Goal: Information Seeking & Learning: Compare options

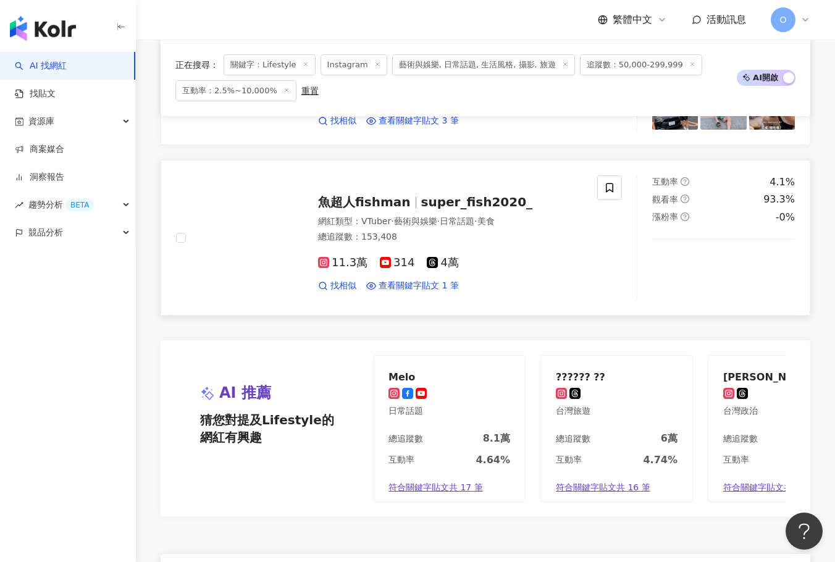
scroll to position [2224, 0]
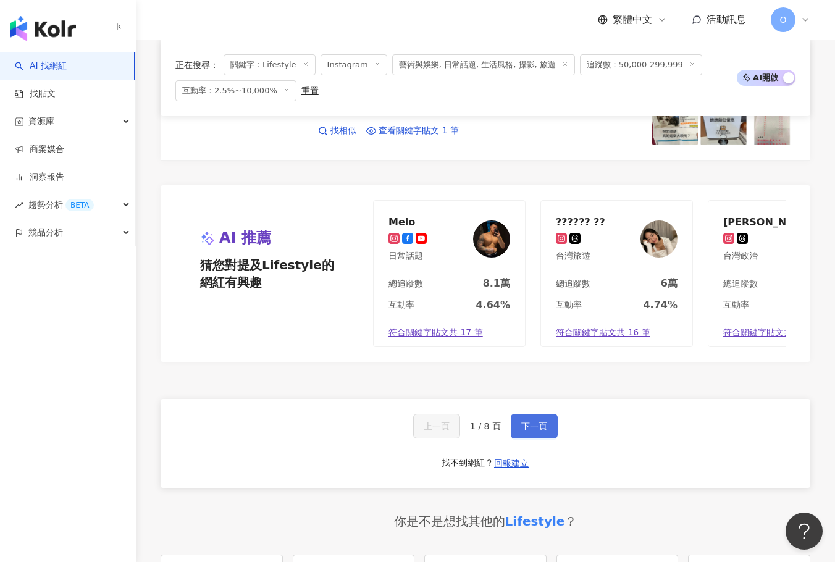
click at [538, 426] on span "下一頁" at bounding box center [534, 426] width 26 height 10
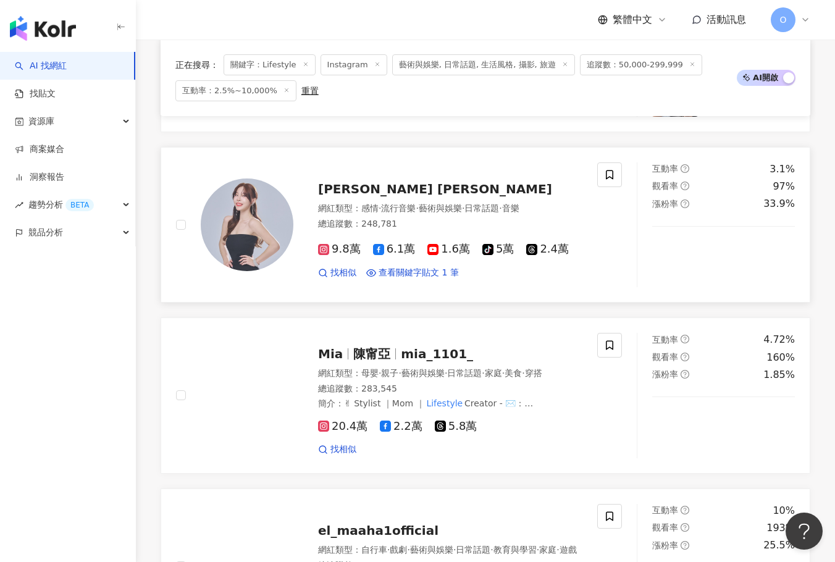
scroll to position [1288, 0]
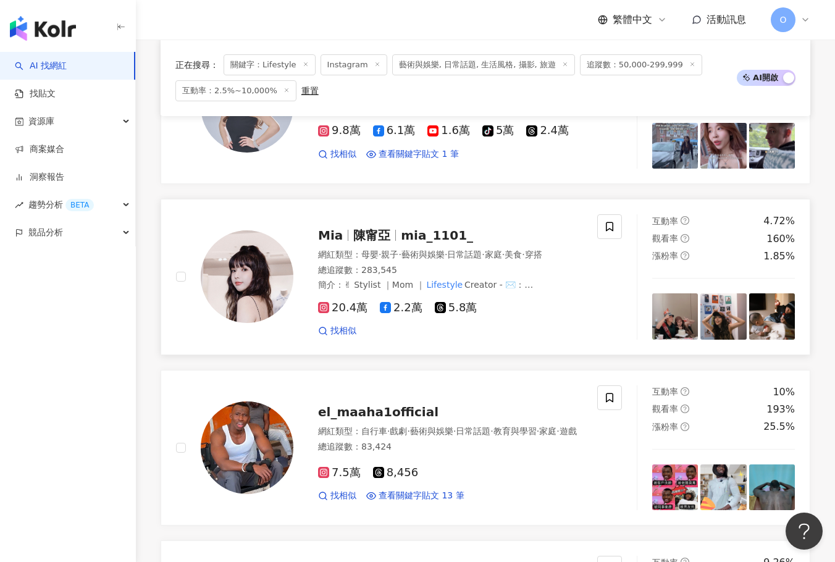
click at [422, 234] on span "mia_1101_" at bounding box center [437, 235] width 72 height 15
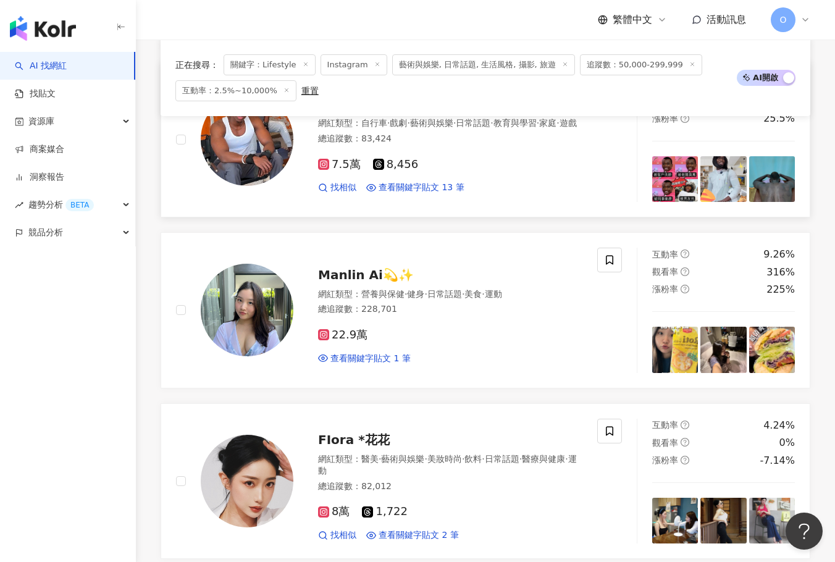
scroll to position [1597, 0]
click at [367, 280] on span "Manlin Ai💫✨" at bounding box center [366, 274] width 96 height 15
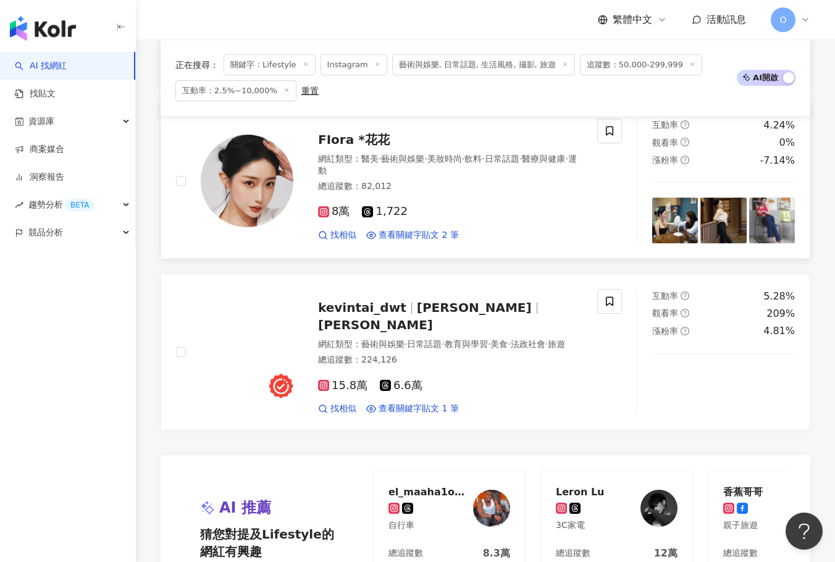
scroll to position [1968, 0]
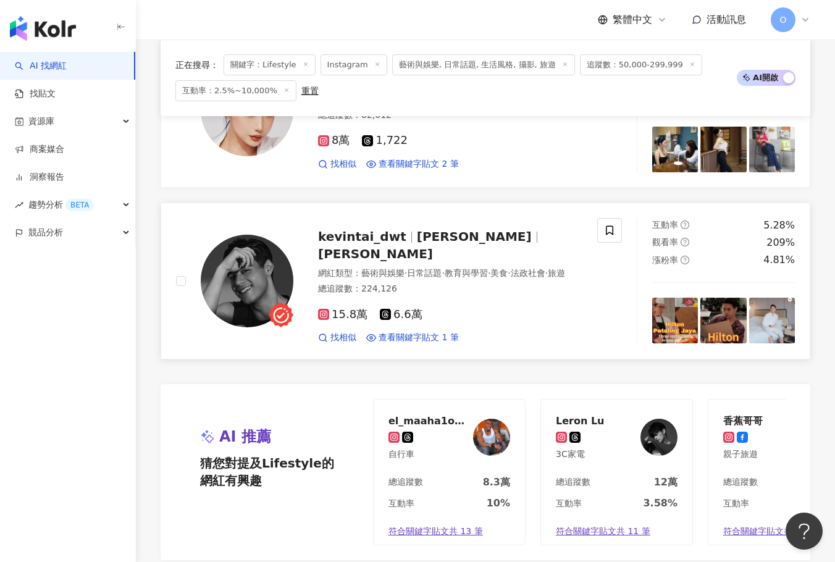
click at [433, 247] on span "Kevin Tai" at bounding box center [375, 254] width 115 height 15
click at [544, 450] on div "Leron Lu 3C家電" at bounding box center [616, 438] width 151 height 76
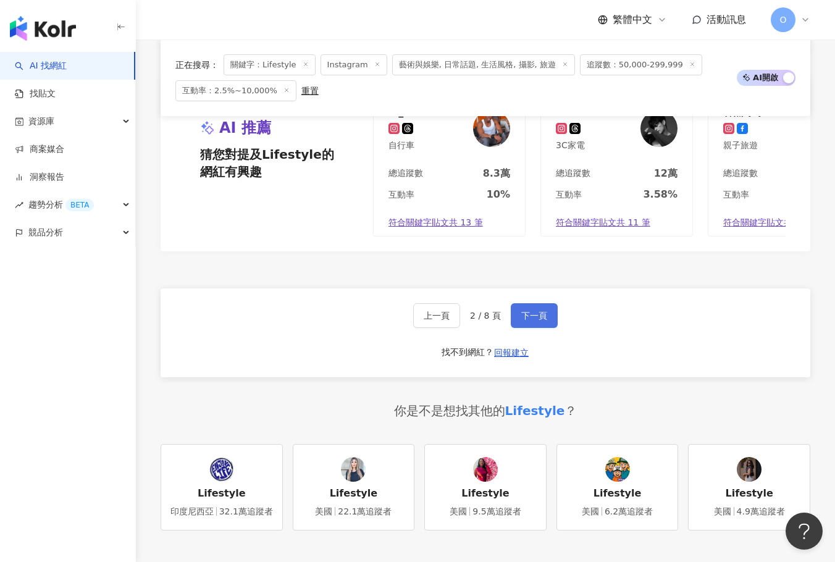
click at [534, 321] on span "下一頁" at bounding box center [534, 316] width 26 height 10
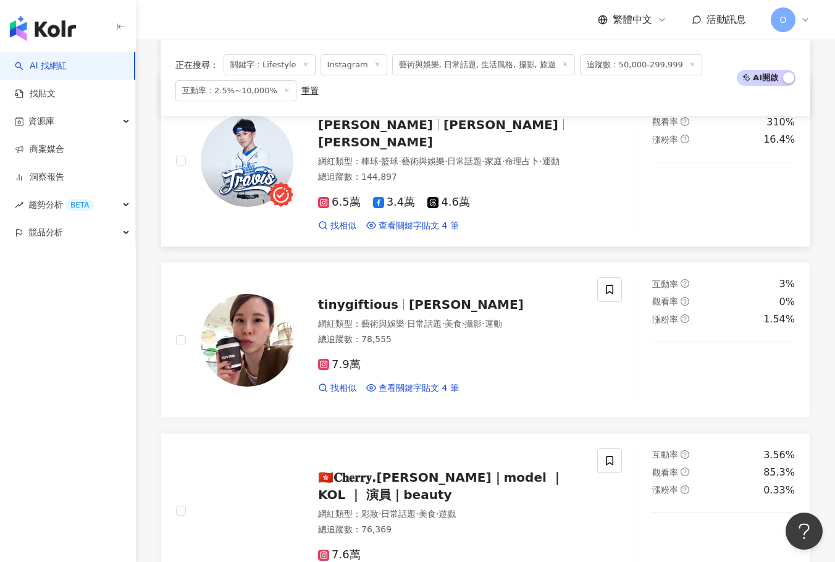
scroll to position [581, 0]
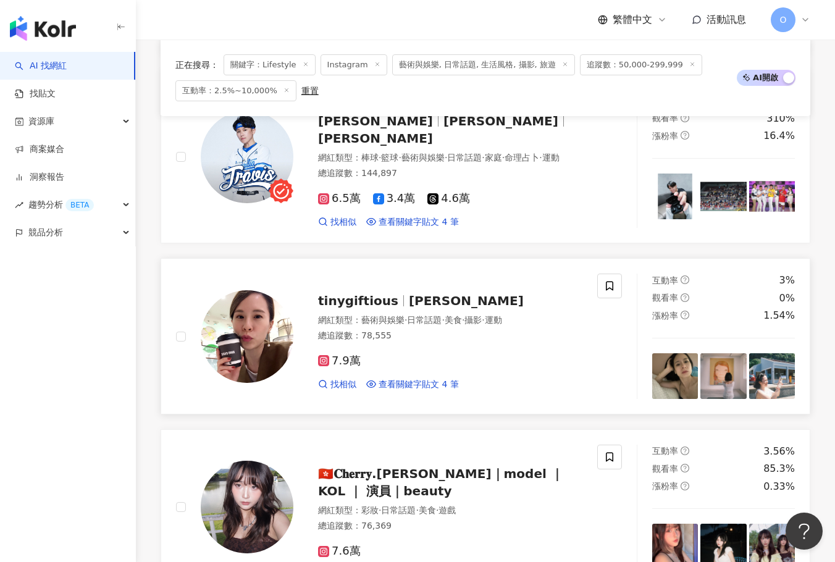
click at [412, 293] on span "Angela" at bounding box center [466, 300] width 115 height 15
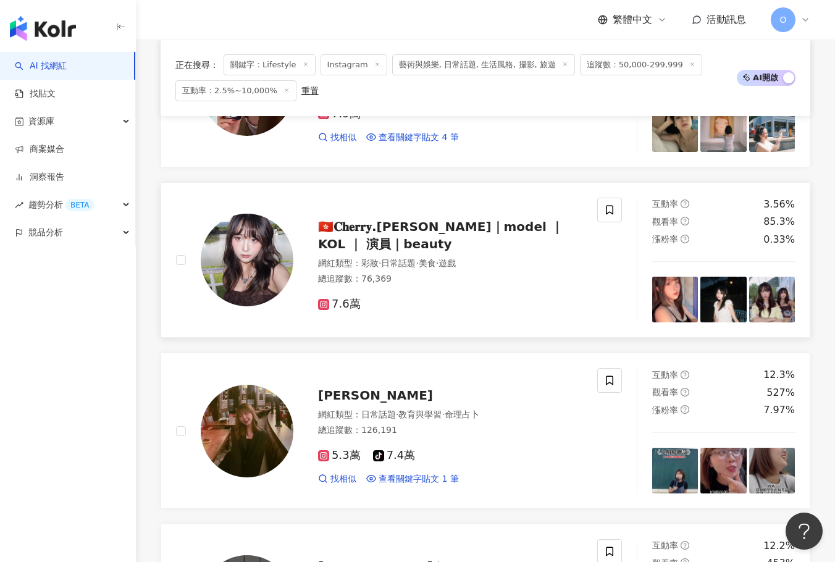
click at [518, 219] on span "🇭🇰𝐂𝐡𝐞𝐫𝐫𝐲.李卓盈 ｜model ｜ KOL ｜ 演員｜beauty" at bounding box center [440, 235] width 245 height 32
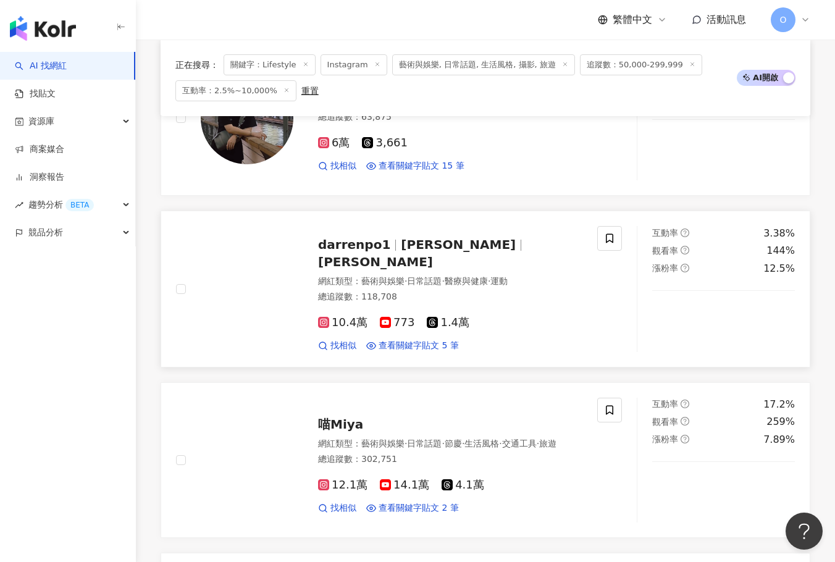
scroll to position [1322, 0]
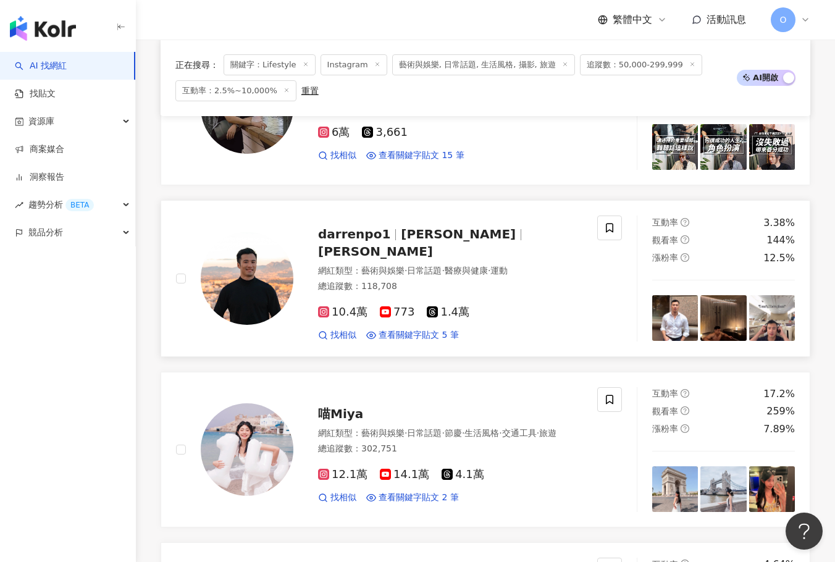
click at [433, 227] on span "Darren Po" at bounding box center [458, 234] width 115 height 15
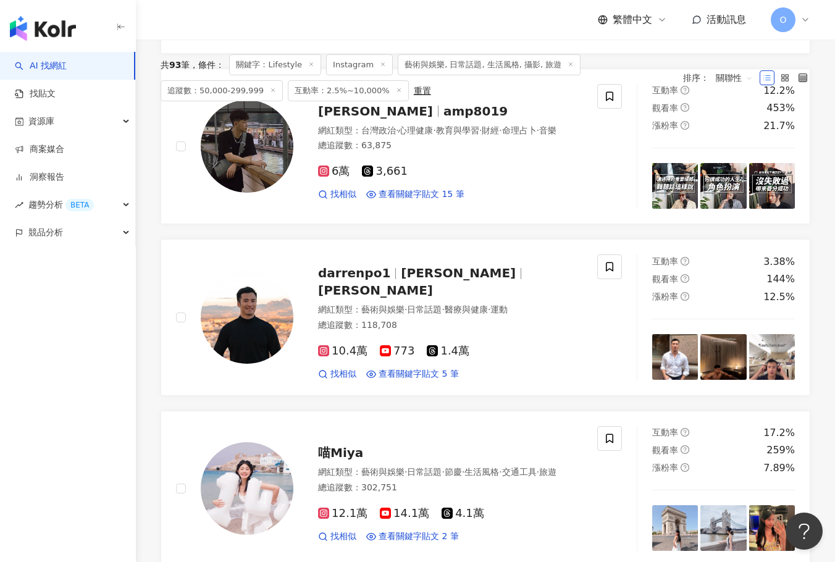
scroll to position [0, 0]
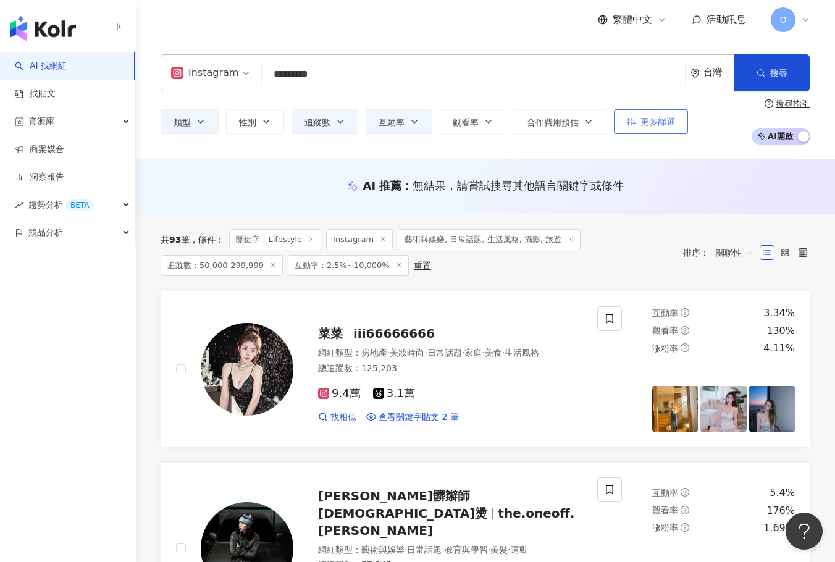
click at [649, 125] on span "更多篩選" at bounding box center [658, 122] width 35 height 10
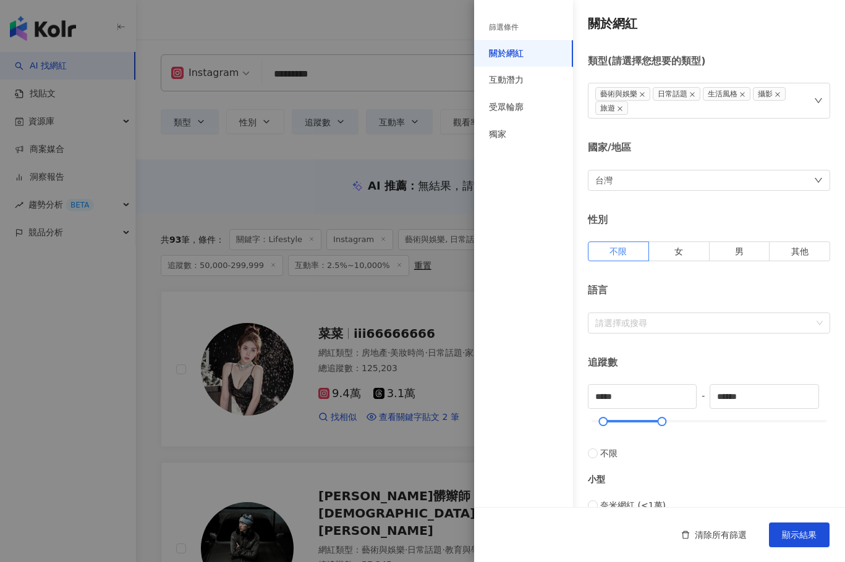
click at [286, 212] on div at bounding box center [422, 281] width 845 height 562
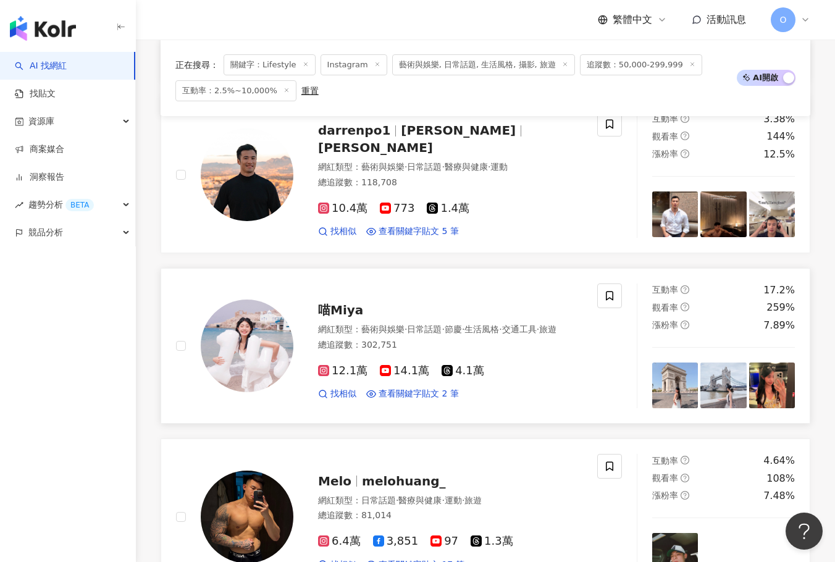
scroll to position [1483, 0]
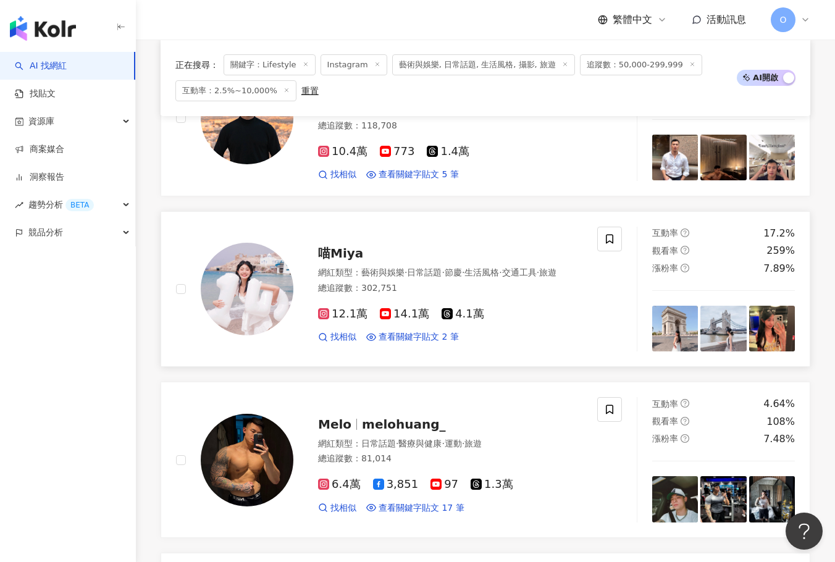
click at [347, 246] on span "喵Miya" at bounding box center [340, 253] width 45 height 15
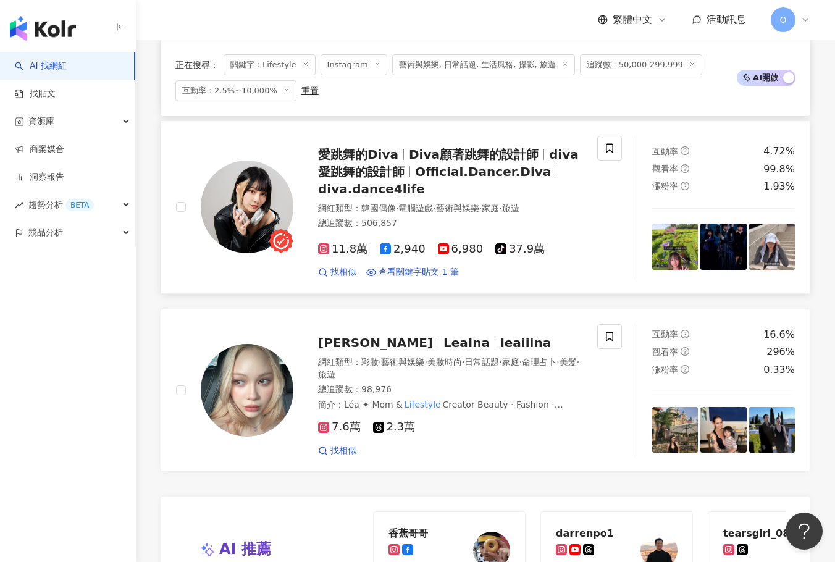
scroll to position [1853, 0]
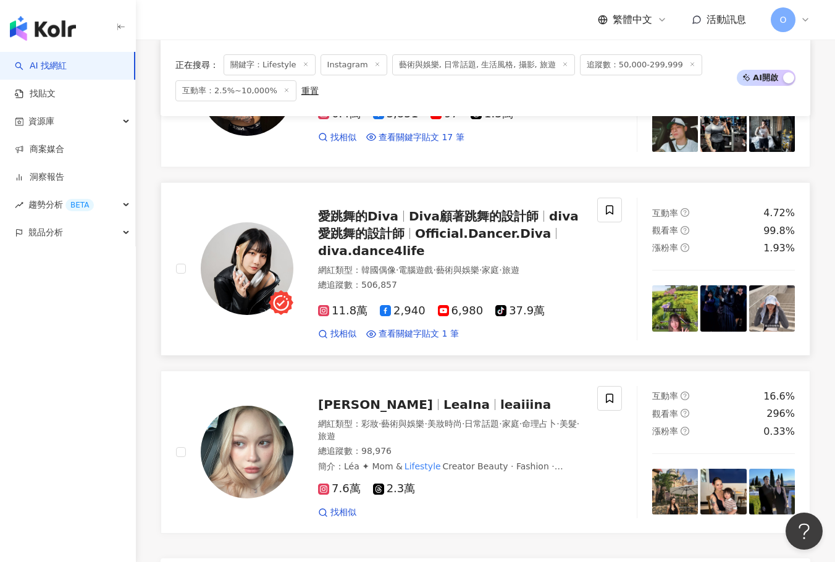
click at [467, 209] on span "Diva顧著跳舞的設計師" at bounding box center [474, 216] width 130 height 15
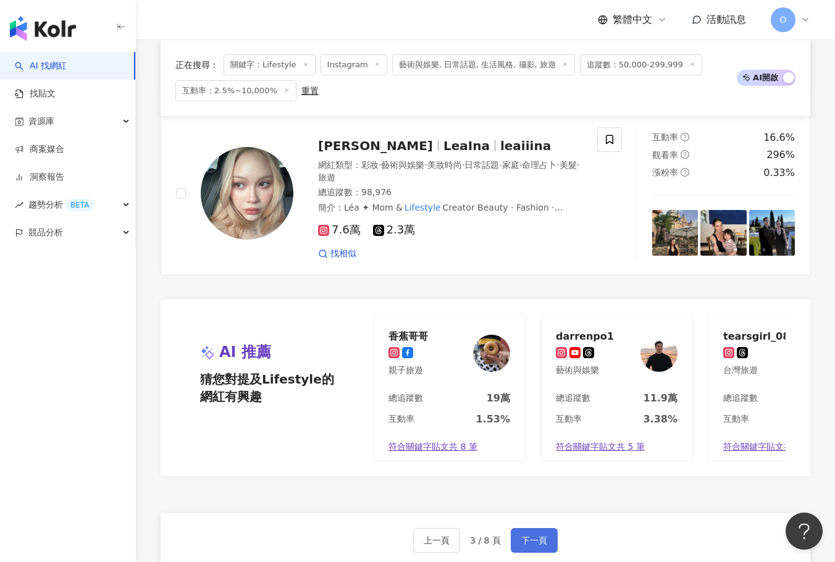
scroll to position [2224, 0]
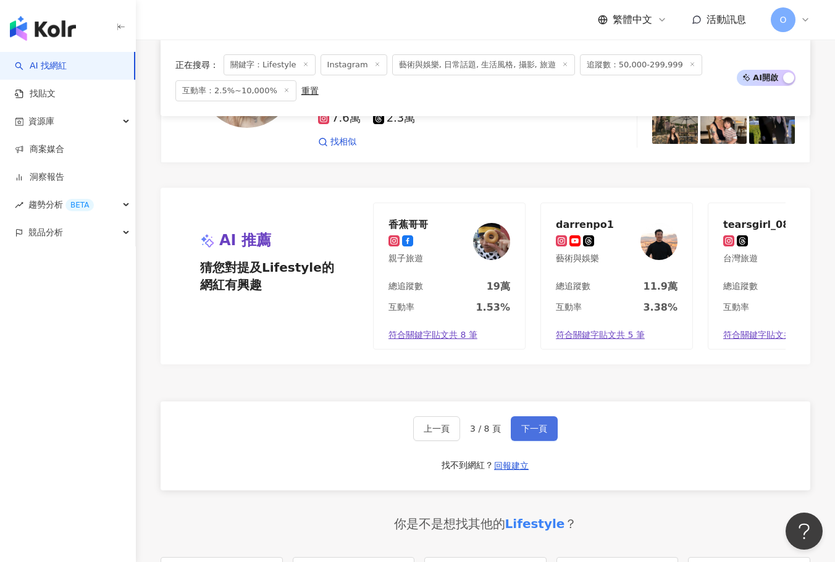
click at [541, 416] on button "下一頁" at bounding box center [534, 428] width 47 height 25
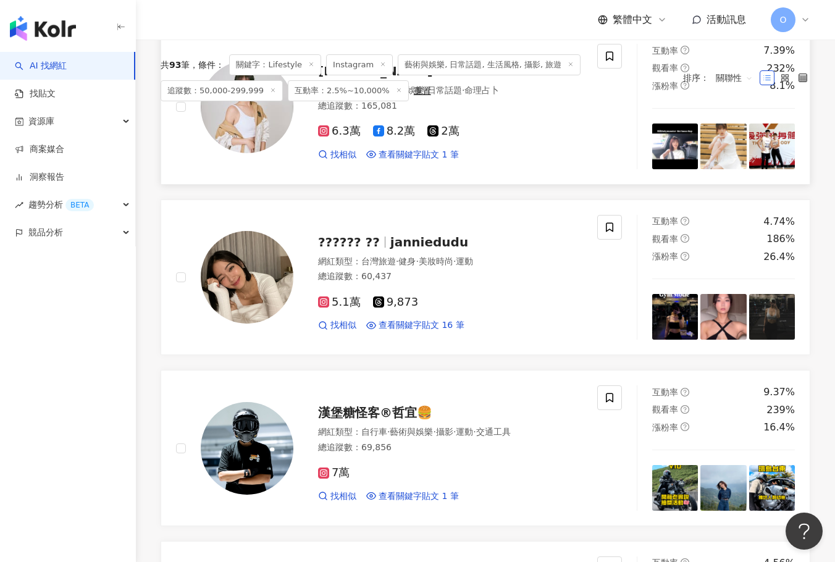
scroll to position [140, 0]
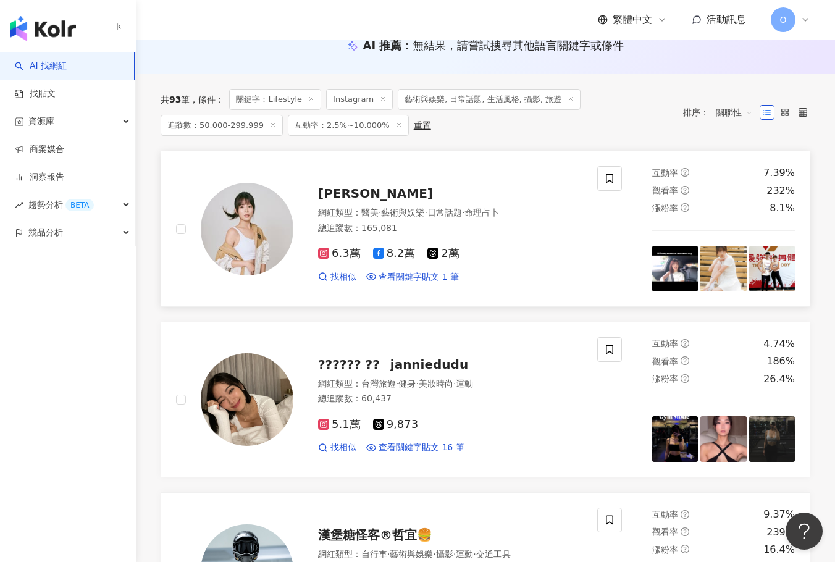
click at [365, 187] on span "王上菲 Nysa" at bounding box center [375, 193] width 115 height 15
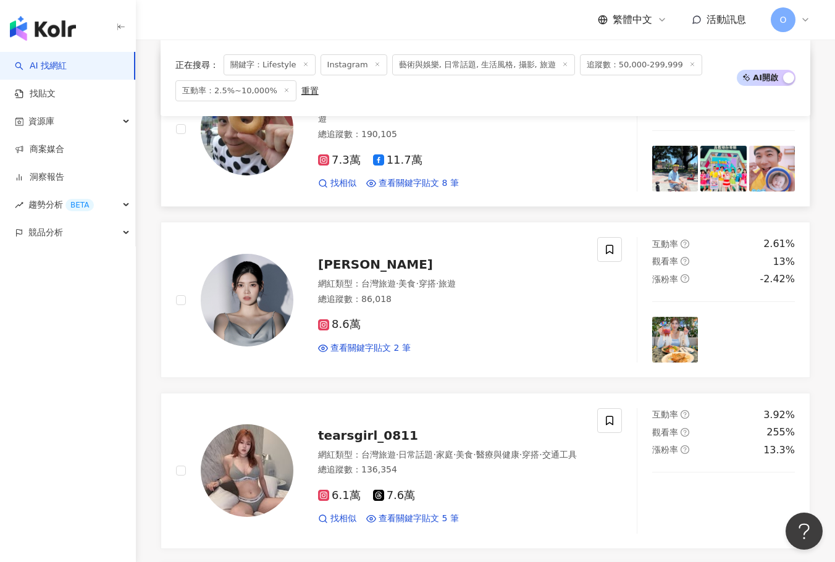
scroll to position [758, 0]
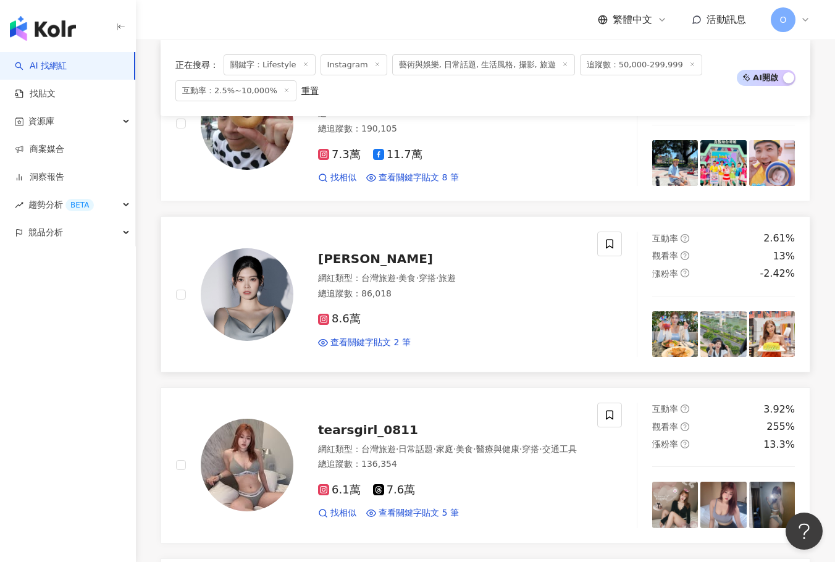
click at [357, 264] on span "Cecilia Wong" at bounding box center [375, 258] width 115 height 15
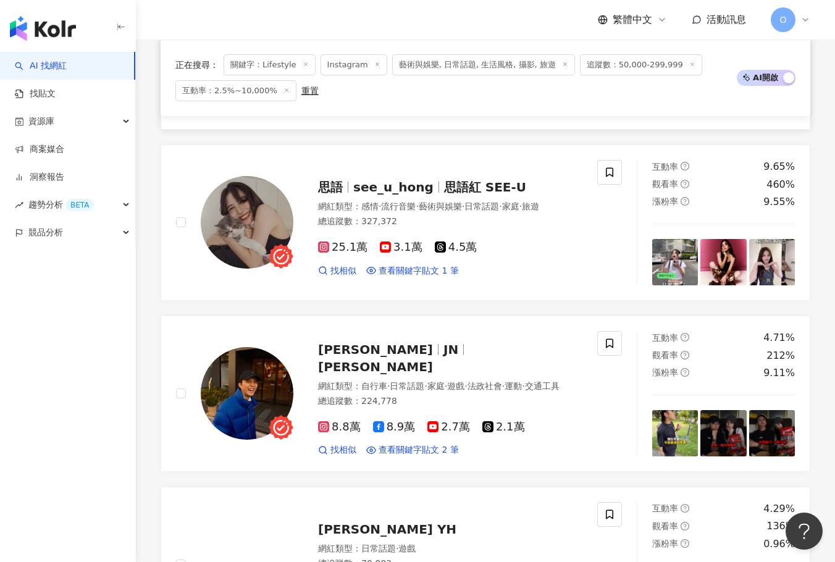
scroll to position [1685, 0]
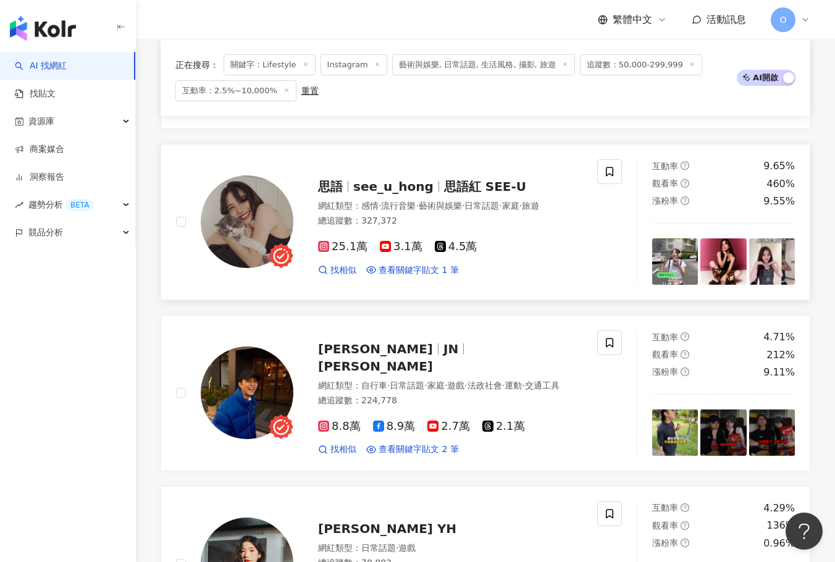
click at [445, 191] on div "思語 see_u_hong 思語紅 SEE-U 網紅類型 ： 感情 · 流行音樂 · 藝術與娛樂 · 日常話題 · 家庭 · 旅遊 總追蹤數 ： 327,37…" at bounding box center [437, 222] width 289 height 108
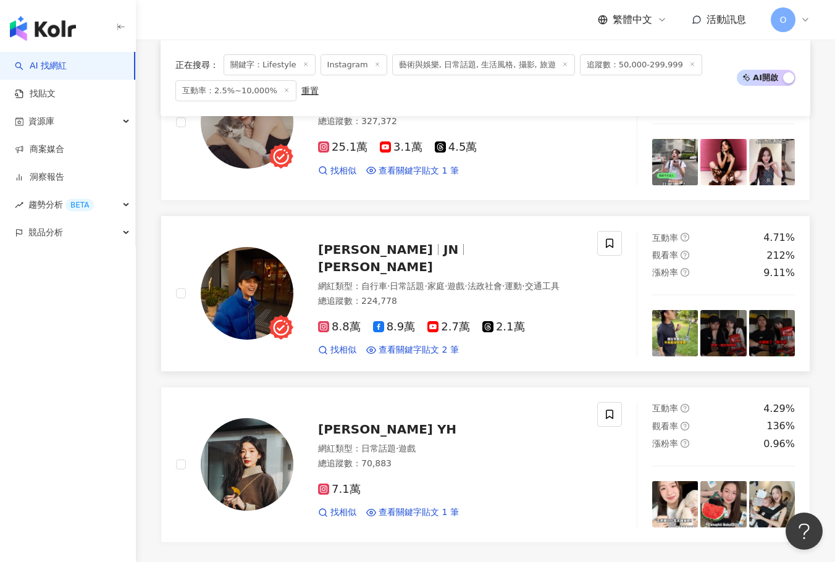
scroll to position [1808, 0]
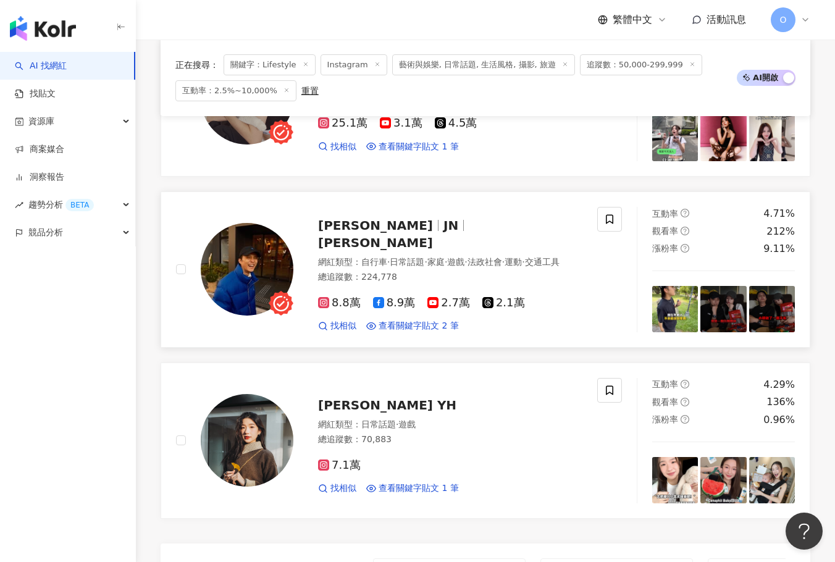
click at [392, 235] on span "傑恩JN" at bounding box center [375, 242] width 115 height 15
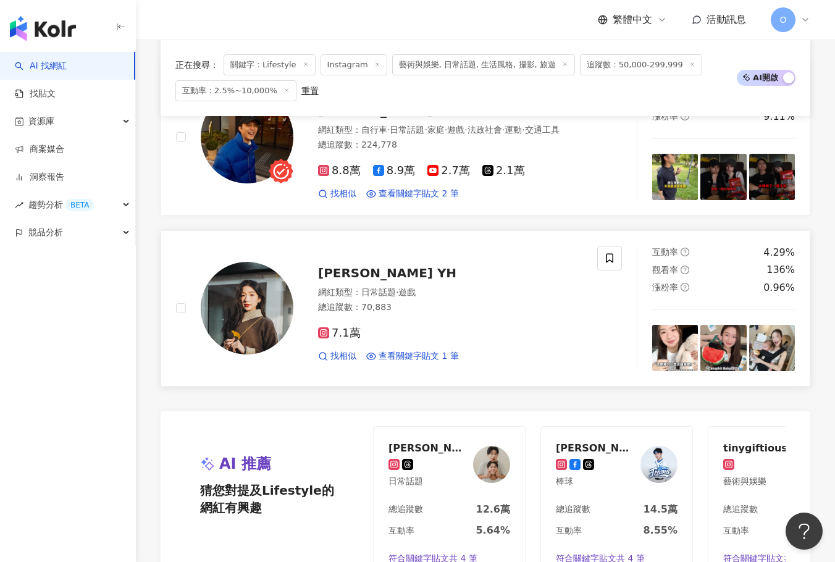
scroll to position [1932, 0]
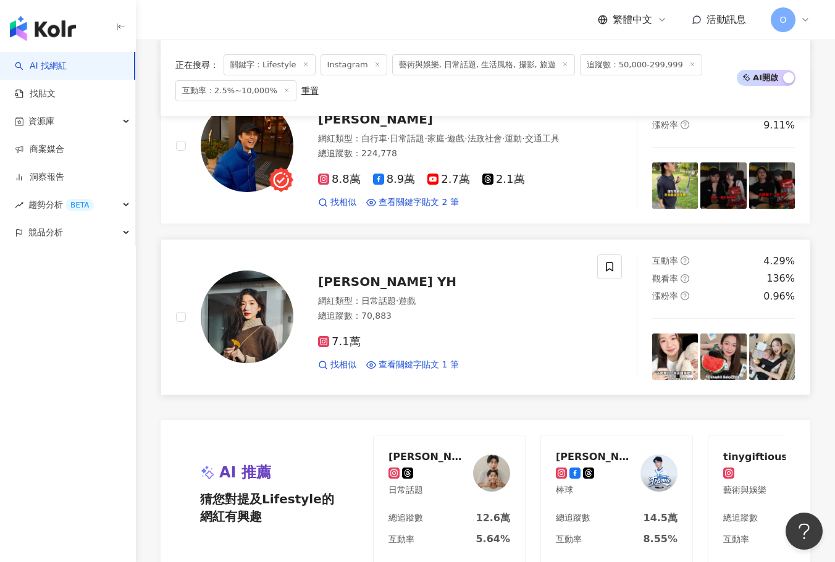
click at [392, 277] on span "Sarah Oung YH" at bounding box center [387, 281] width 138 height 15
click at [548, 436] on div "Travis 崔維斯 棒球" at bounding box center [616, 474] width 151 height 76
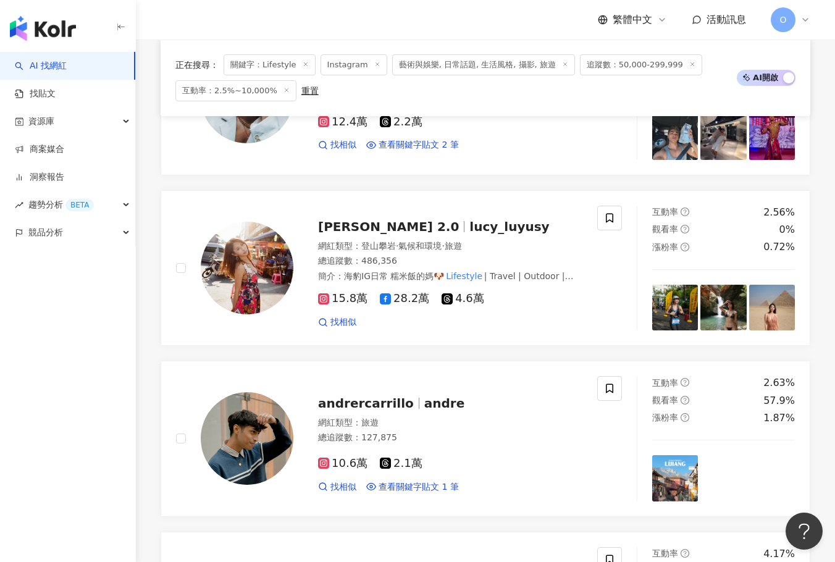
scroll to position [1496, 0]
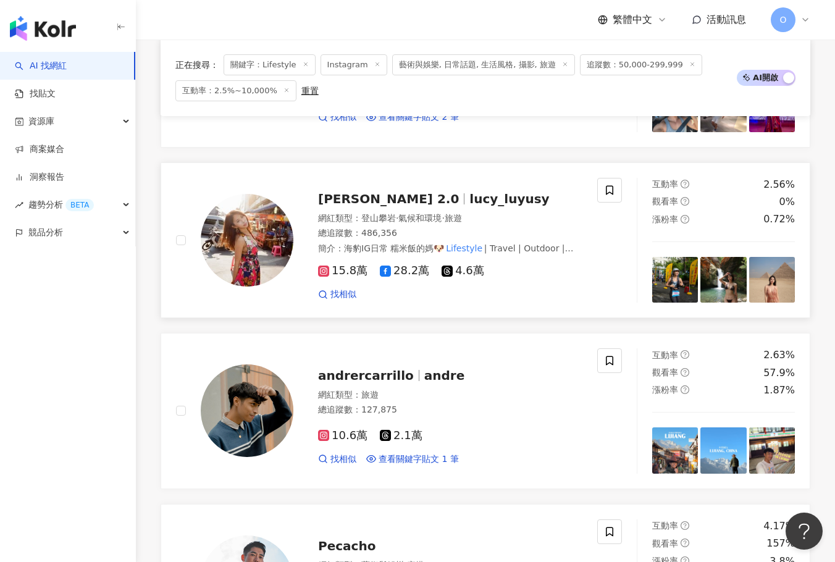
click at [470, 198] on span "lucy_luyusy" at bounding box center [510, 199] width 80 height 15
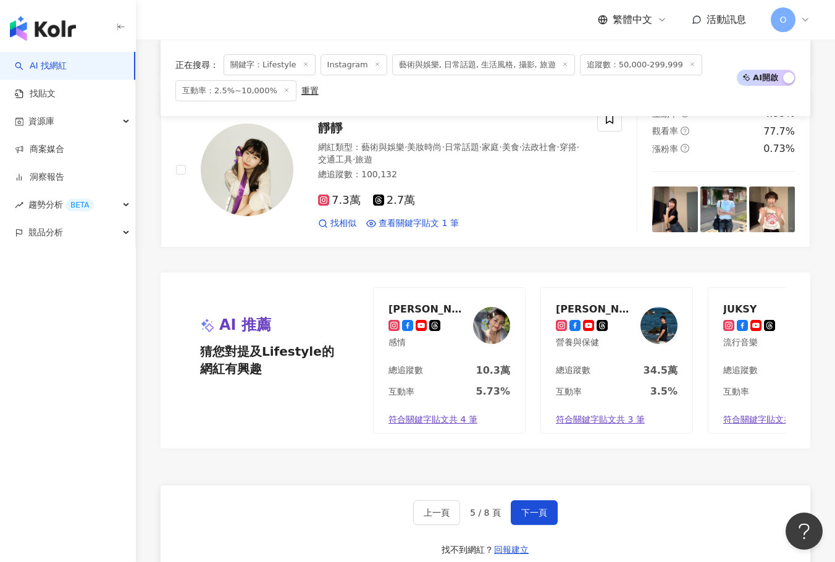
scroll to position [2237, 0]
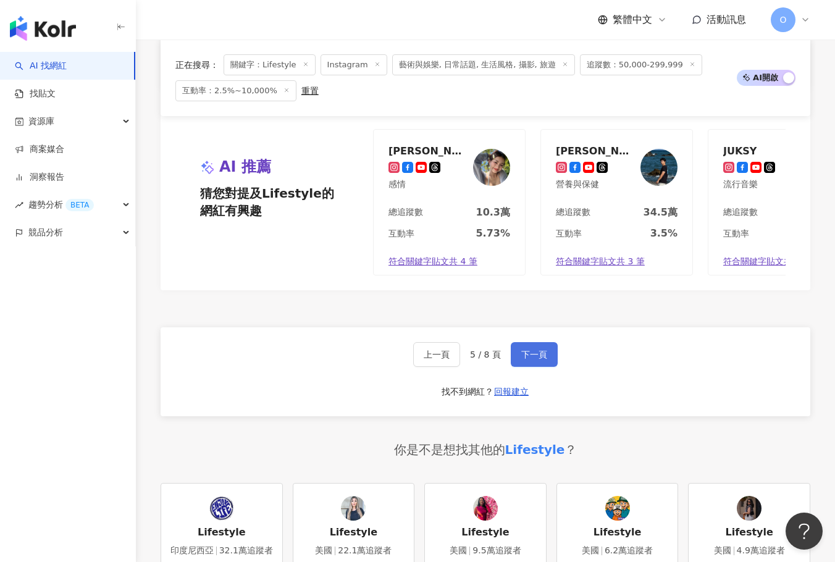
click at [528, 360] on span "下一頁" at bounding box center [534, 355] width 26 height 10
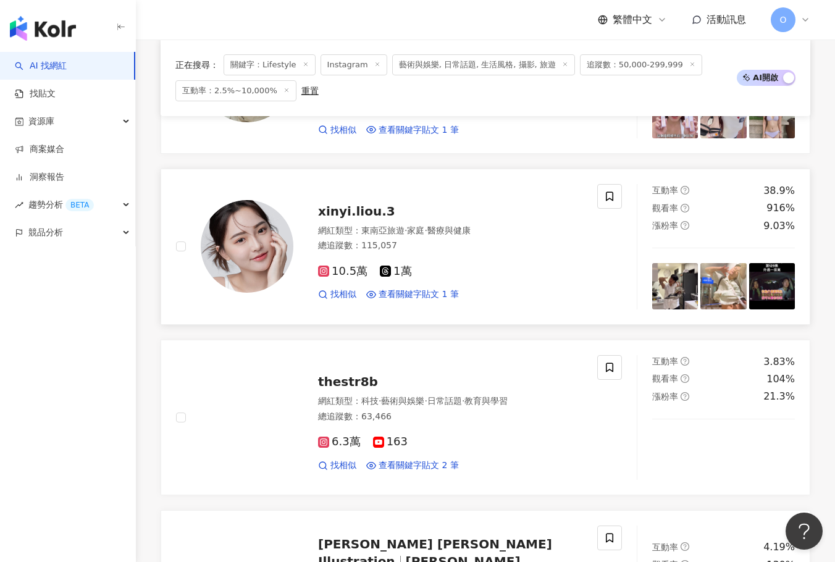
scroll to position [494, 0]
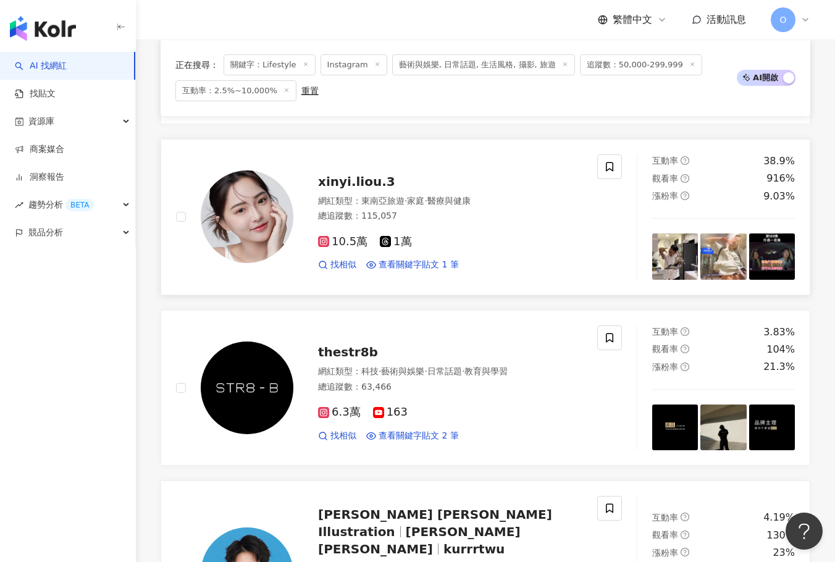
click at [373, 185] on span "xinyi.liou.3" at bounding box center [356, 181] width 77 height 15
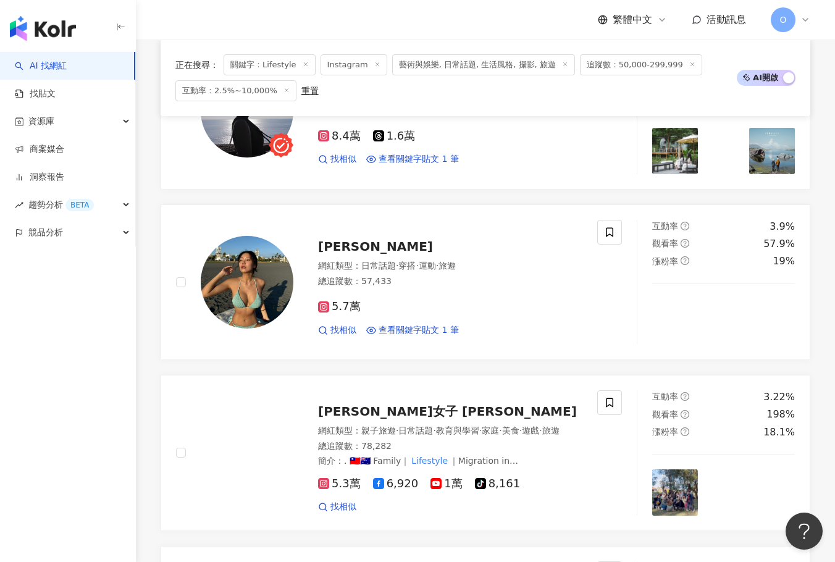
scroll to position [1174, 0]
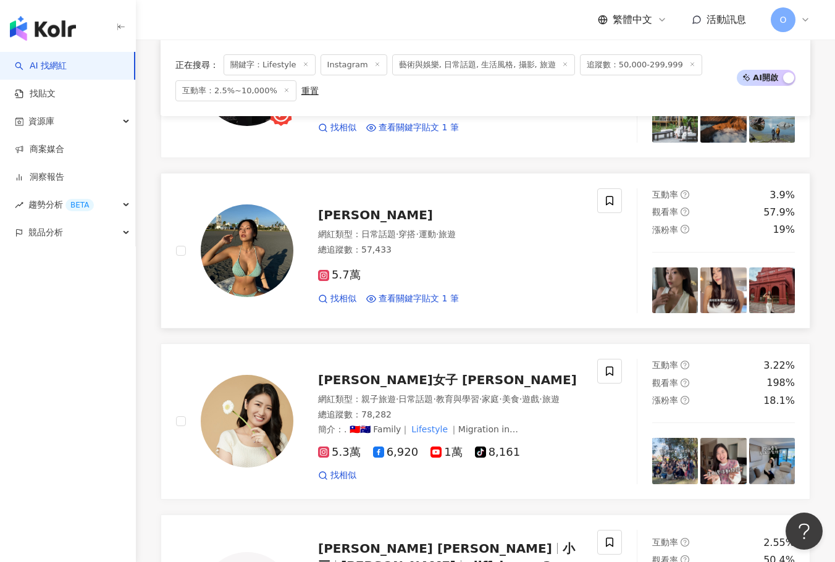
click at [355, 208] on span "Christine" at bounding box center [375, 215] width 115 height 15
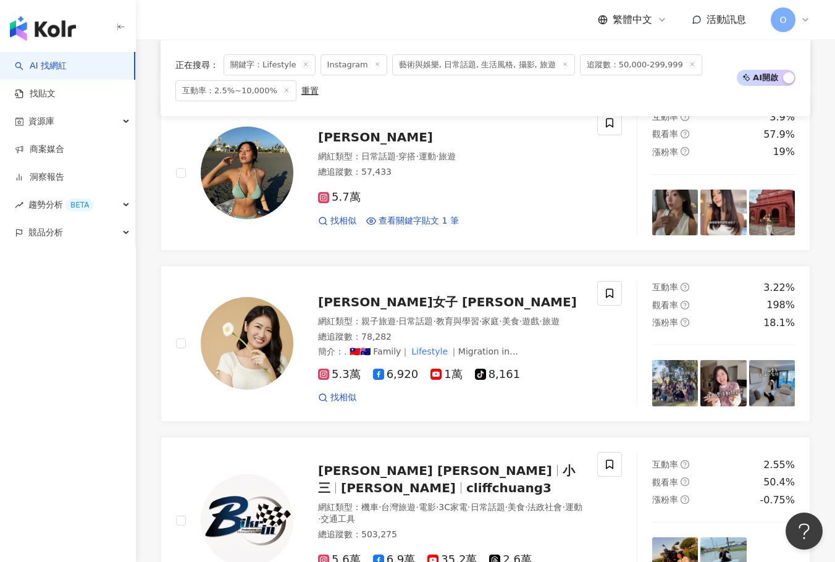
scroll to position [1297, 0]
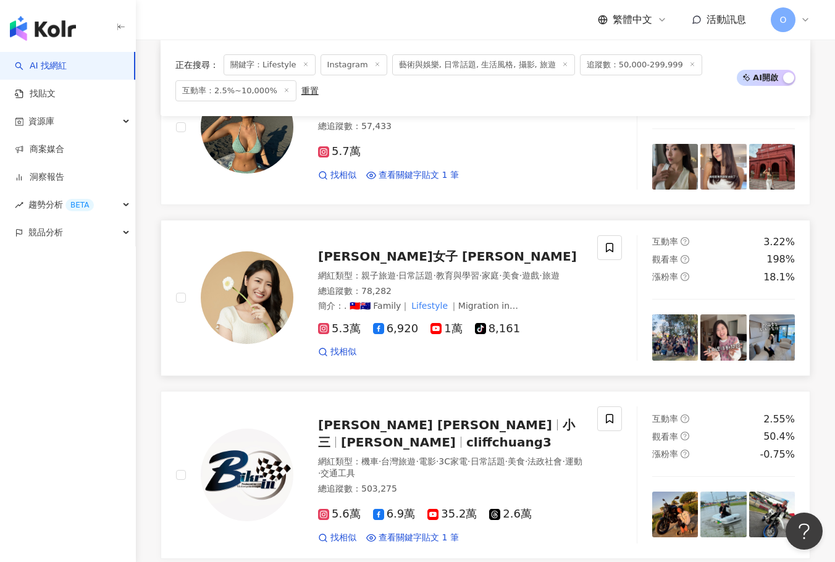
click at [400, 249] on span "杉杉女子 Shana Lin" at bounding box center [447, 256] width 259 height 15
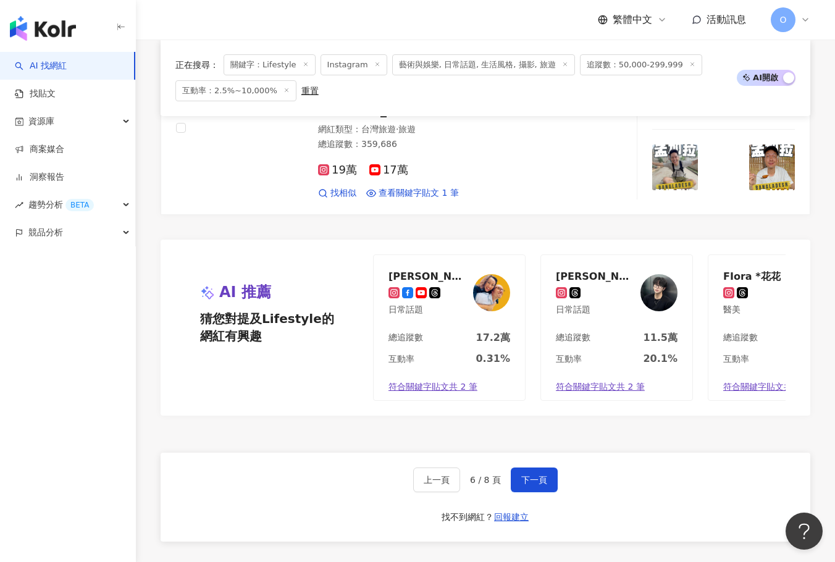
scroll to position [2286, 0]
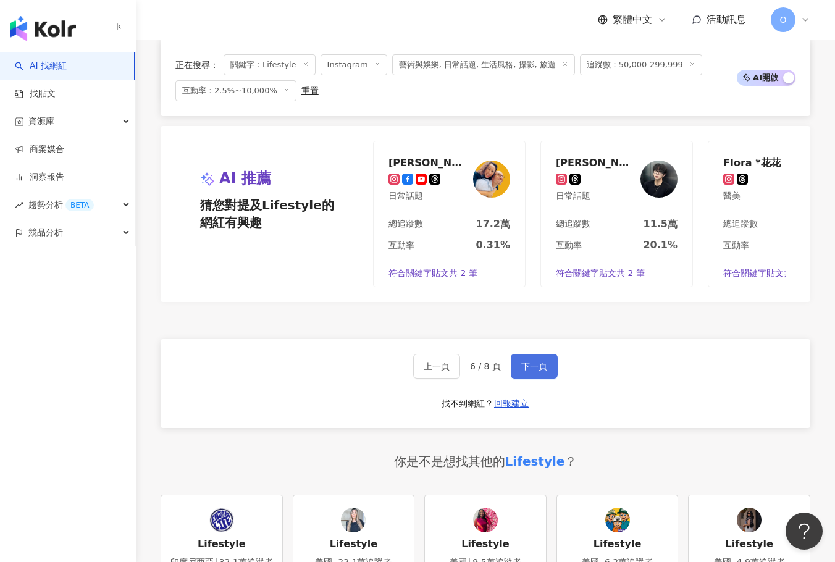
click at [539, 361] on span "下一頁" at bounding box center [534, 366] width 26 height 10
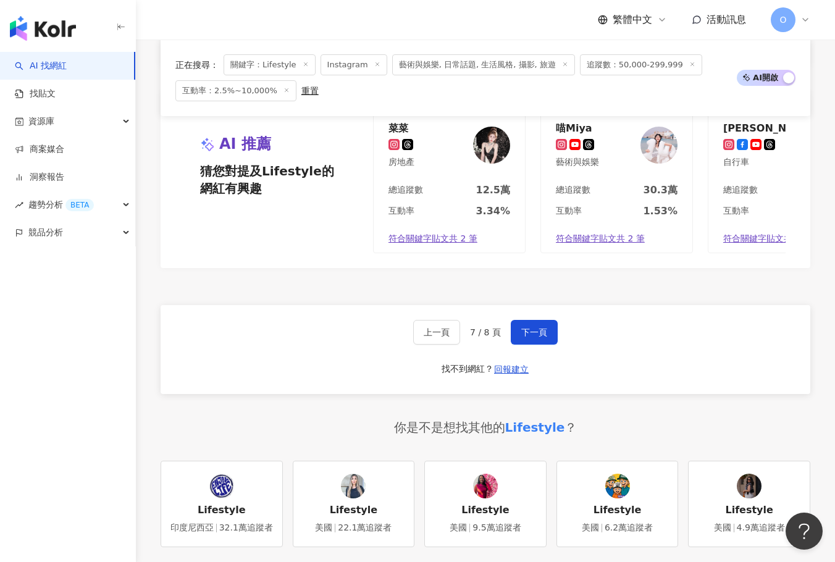
scroll to position [2355, 0]
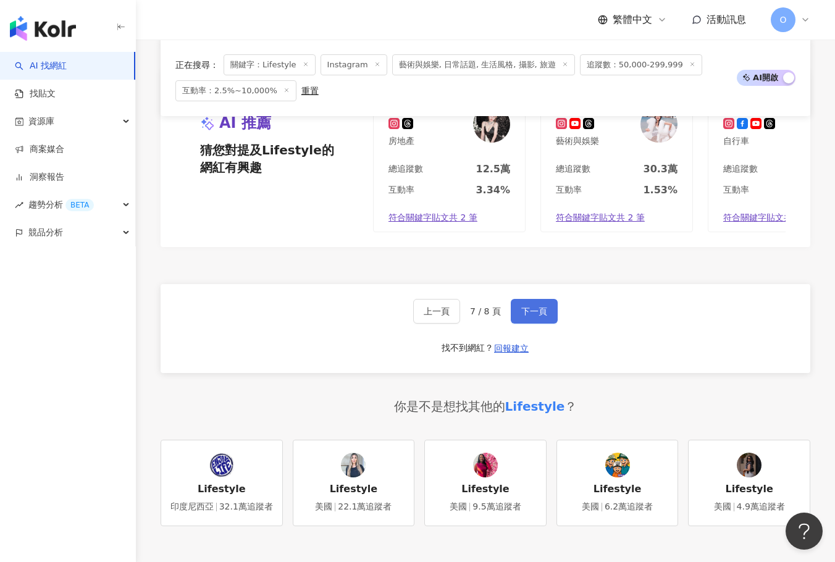
click at [542, 306] on span "下一頁" at bounding box center [534, 311] width 26 height 10
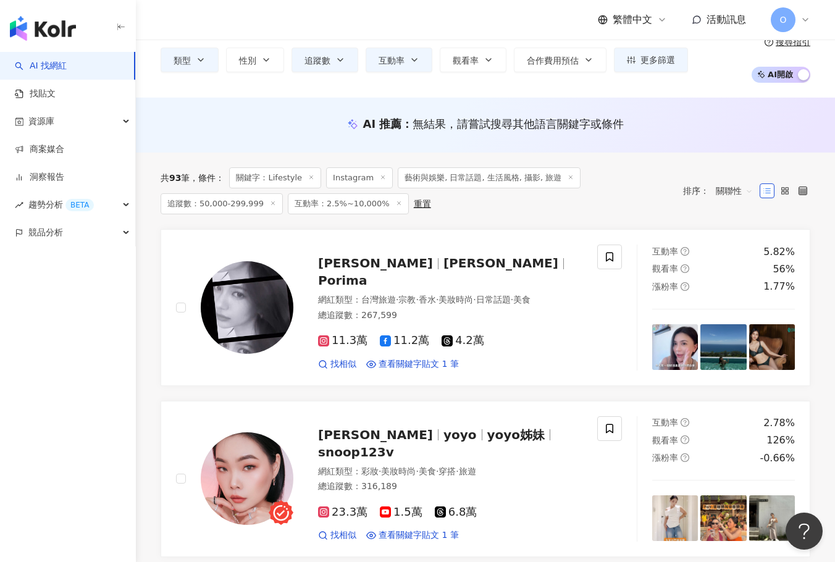
scroll to position [0, 0]
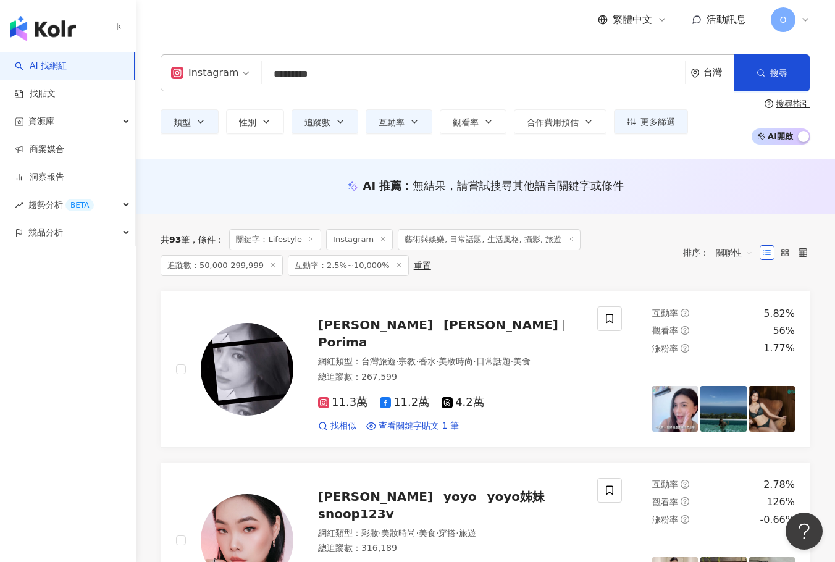
click at [339, 65] on input "*********" at bounding box center [473, 73] width 413 height 23
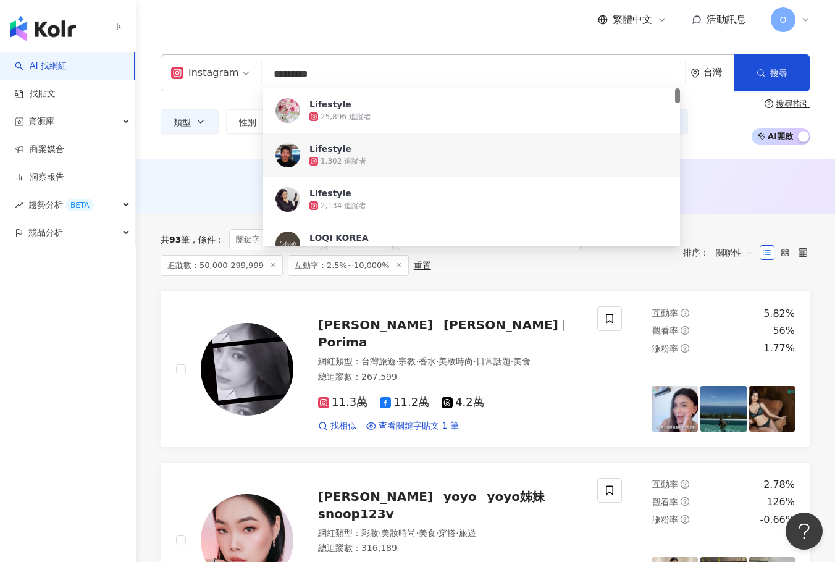
drag, startPoint x: 333, startPoint y: 69, endPoint x: 261, endPoint y: 72, distance: 71.8
click at [261, 72] on div "Instagram ********* 台灣 搜尋 dbe12bbb-b042-4ba6-ada4-63c8d2967d7a b75534b6-2977-40…" at bounding box center [486, 72] width 650 height 37
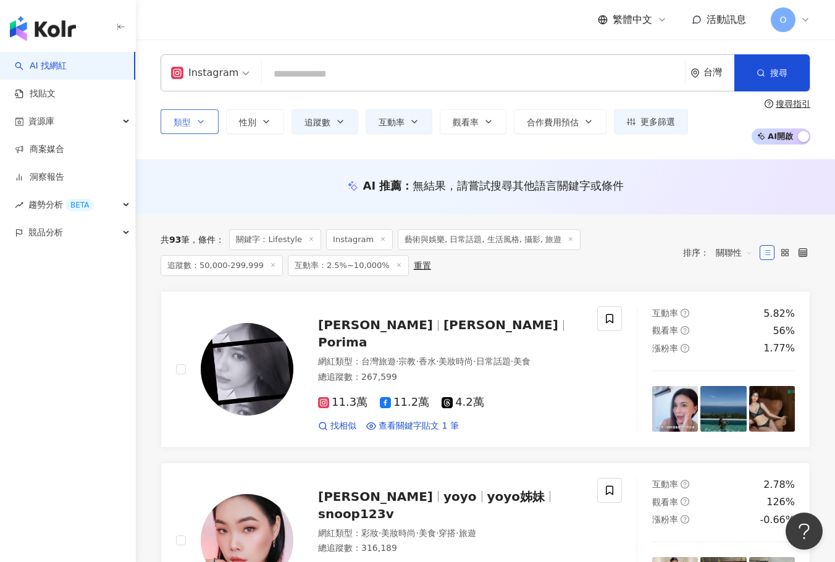
click at [207, 125] on button "類型" at bounding box center [190, 121] width 58 height 25
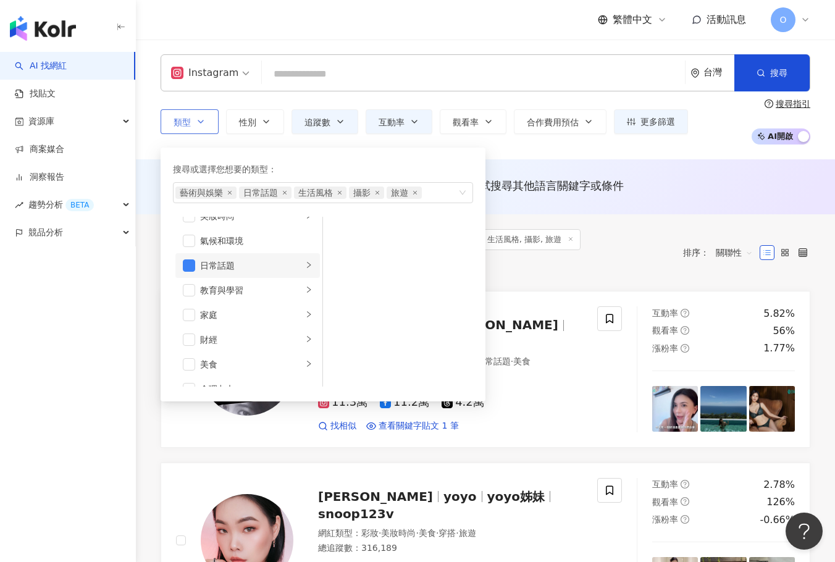
scroll to position [62, 0]
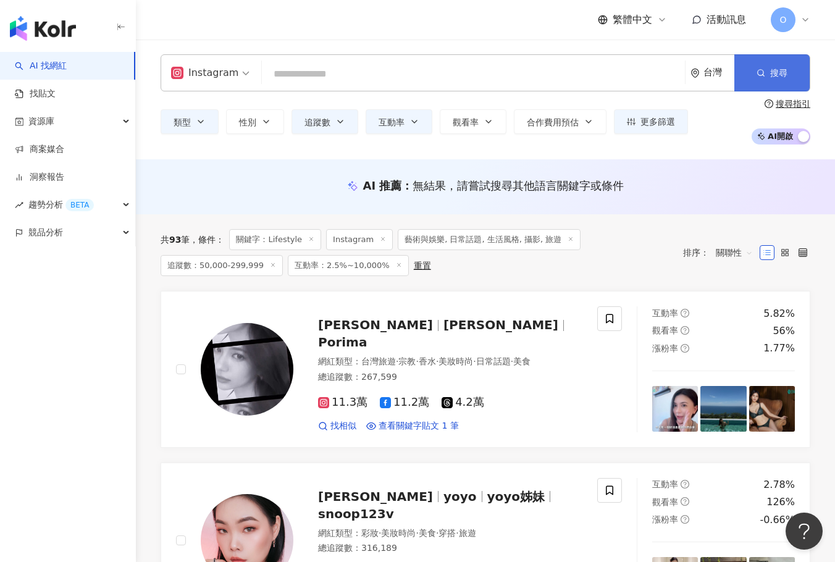
click at [748, 81] on button "搜尋" at bounding box center [772, 72] width 75 height 37
click at [693, 135] on div "類型 性別 追蹤數 互動率 觀看率 合作費用預估 更多篩選 篩選條件 關於網紅 互動潛力 受眾輪廓 獨家 關於網紅 類型 ( 請選擇您想要的類型 ) 藝術與娛…" at bounding box center [486, 122] width 650 height 46
click at [710, 145] on div "Instagram 台灣 搜尋 dbe12bbb-b042-4ba6-ada4-63c8d2967d7a Lifestyle 25,896 追蹤者 Lifes…" at bounding box center [485, 100] width 699 height 120
click at [772, 82] on button "搜尋" at bounding box center [772, 72] width 75 height 37
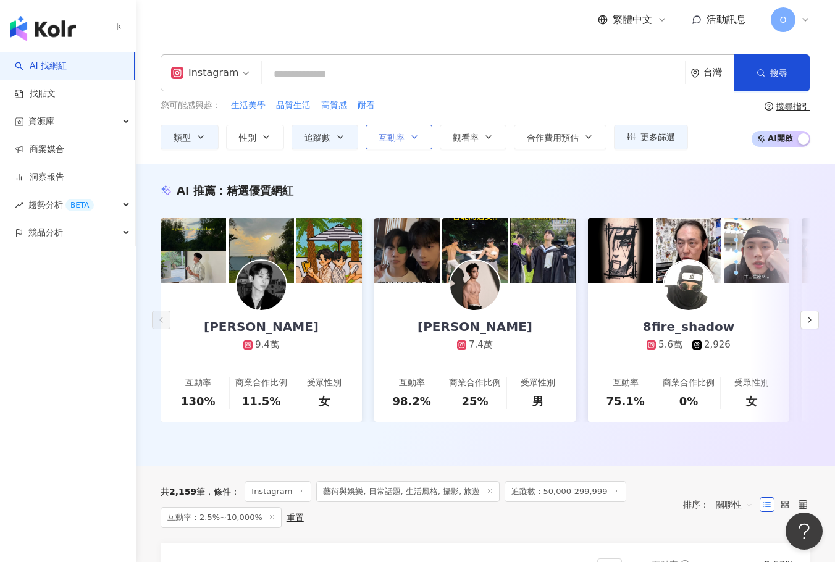
click at [421, 142] on button "互動率" at bounding box center [399, 137] width 67 height 25
click at [350, 142] on button "追蹤數" at bounding box center [325, 137] width 67 height 25
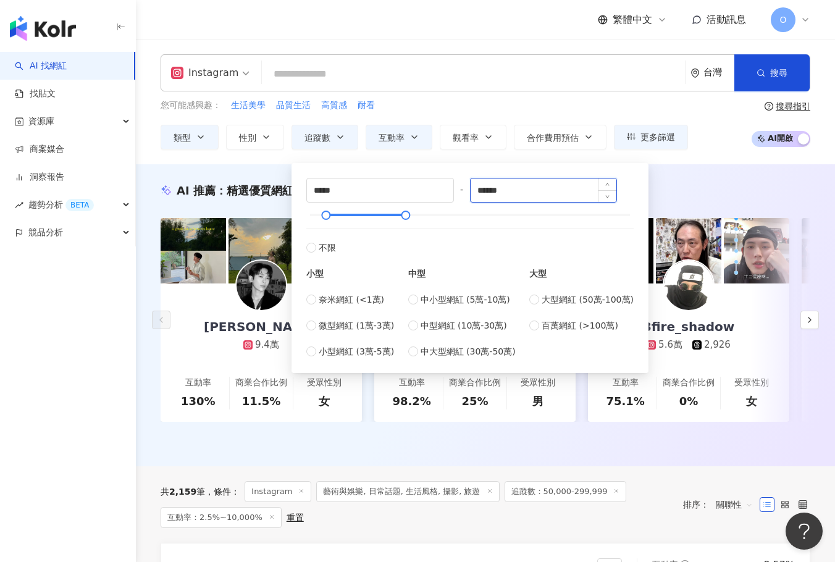
click at [485, 189] on input "******" at bounding box center [544, 190] width 146 height 23
type input "******"
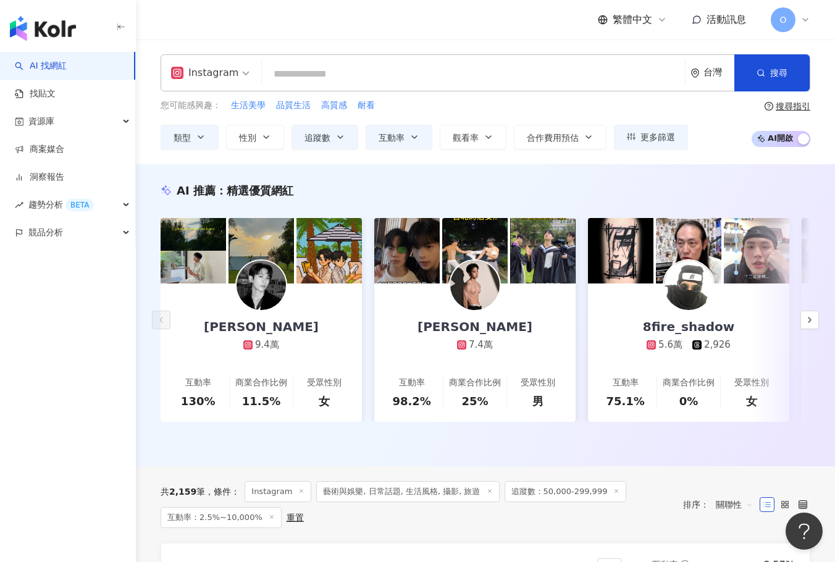
click at [715, 161] on div "Instagram 台灣 搜尋 dbe12bbb-b042-4ba6-ada4-63c8d2967d7a Lifestyle 25,896 追蹤者 Lifes…" at bounding box center [485, 102] width 699 height 125
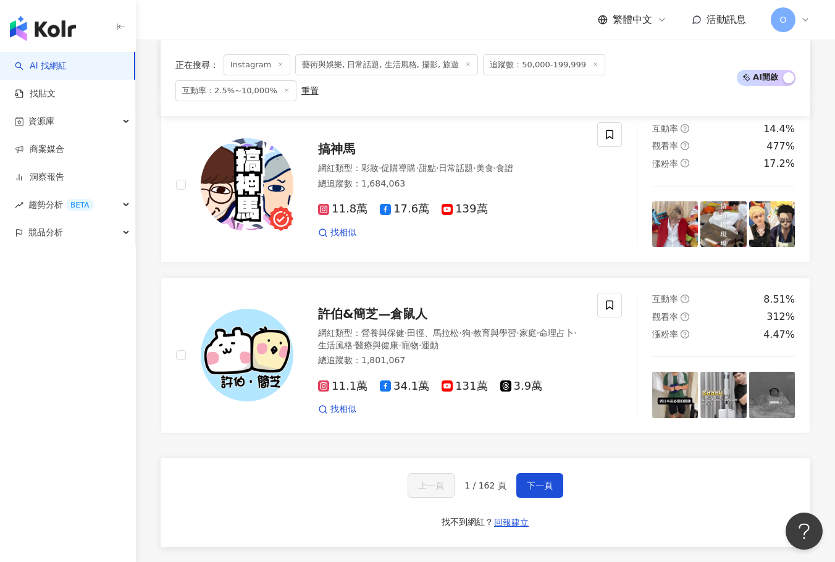
scroll to position [2275, 0]
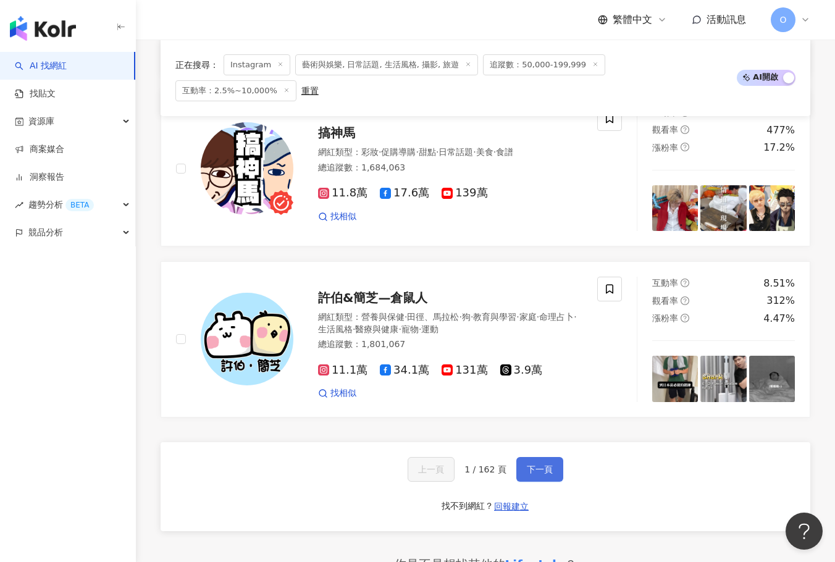
click at [550, 465] on span "下一頁" at bounding box center [540, 470] width 26 height 10
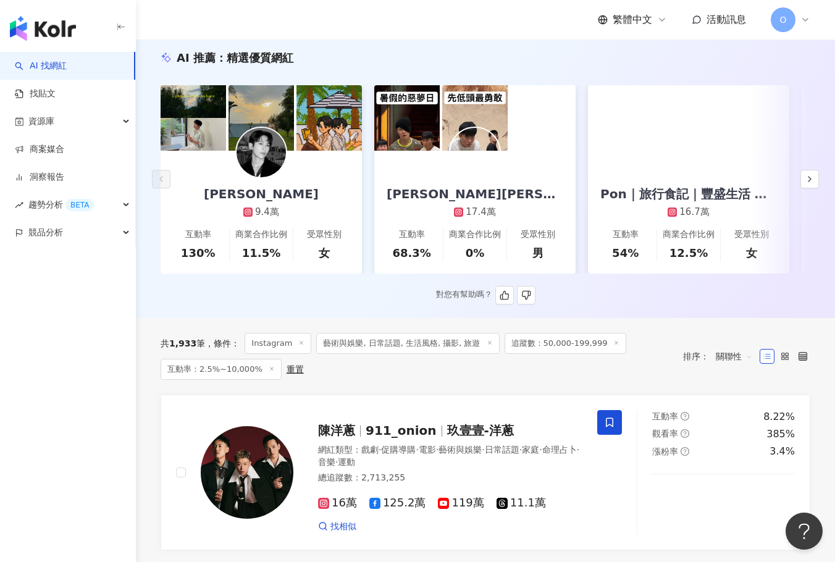
scroll to position [0, 0]
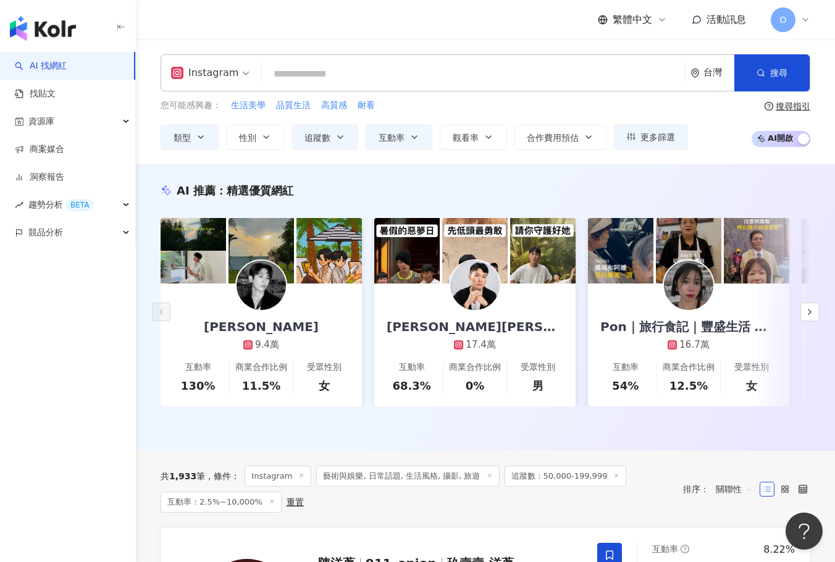
click at [417, 85] on input "search" at bounding box center [473, 73] width 413 height 23
click at [299, 104] on span "品質生活" at bounding box center [293, 105] width 35 height 12
type input "****"
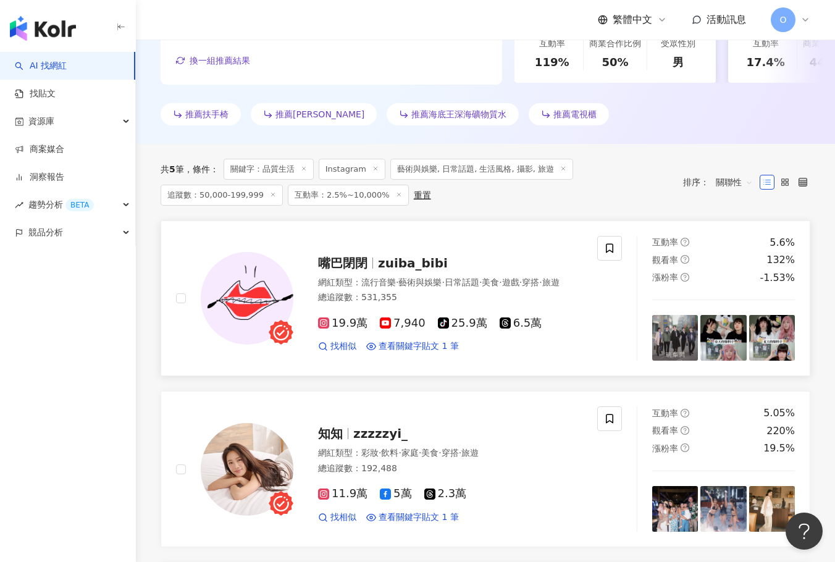
scroll to position [502, 0]
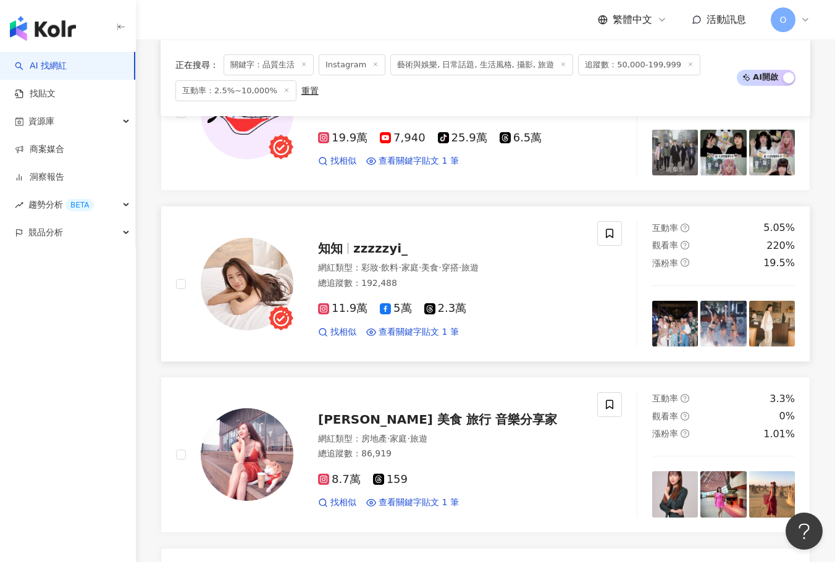
click at [379, 246] on span "zzzzzyi_" at bounding box center [380, 248] width 54 height 15
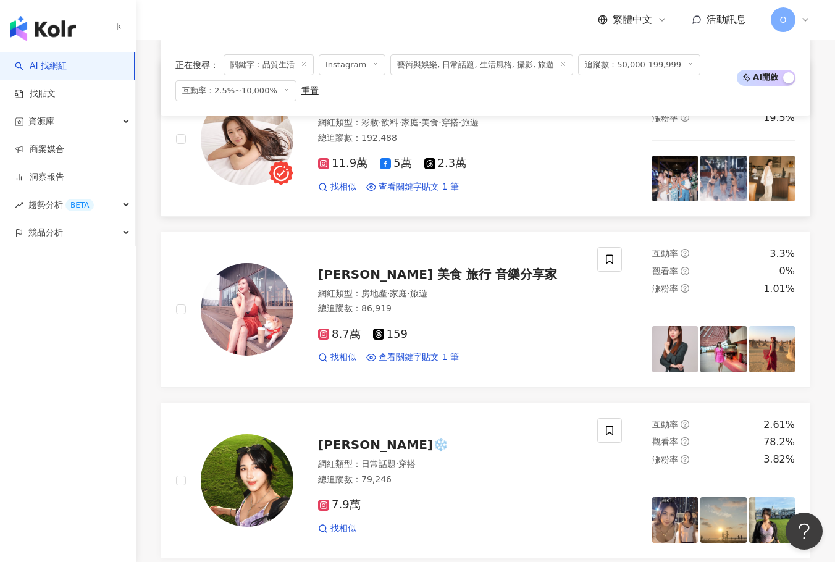
scroll to position [625, 0]
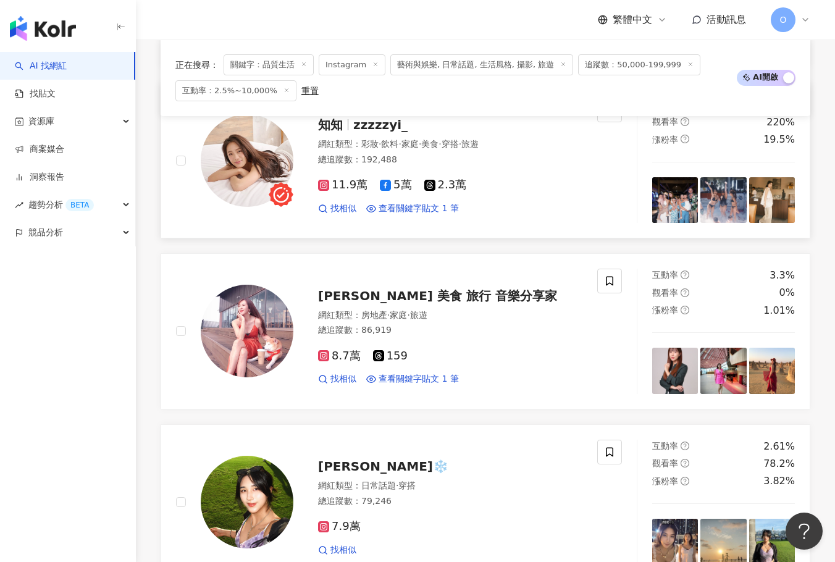
click at [355, 127] on span "zzzzzyi_" at bounding box center [380, 124] width 54 height 15
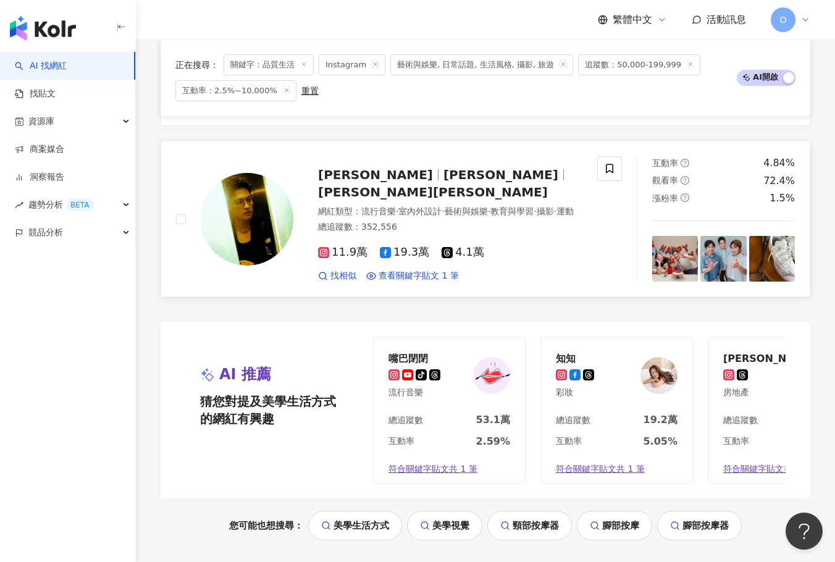
scroll to position [1058, 0]
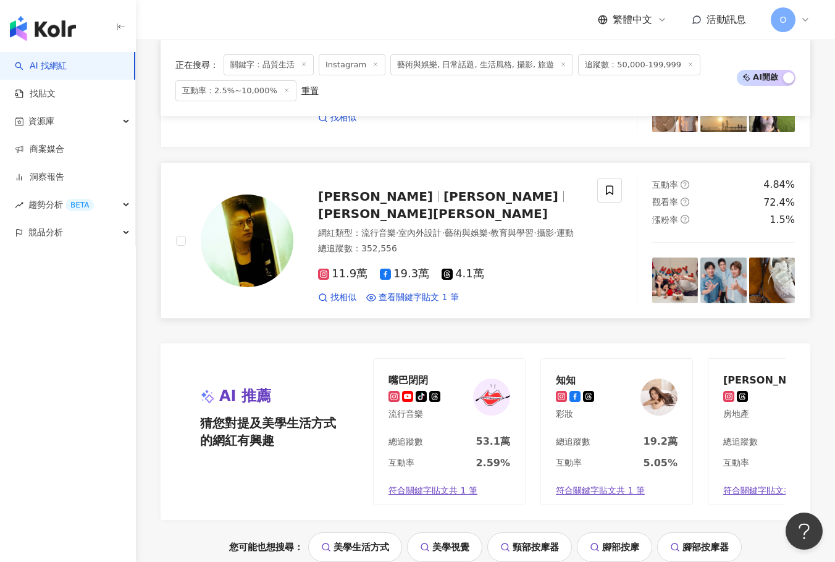
click at [463, 206] on span "許孟哲 JaSon" at bounding box center [433, 213] width 230 height 15
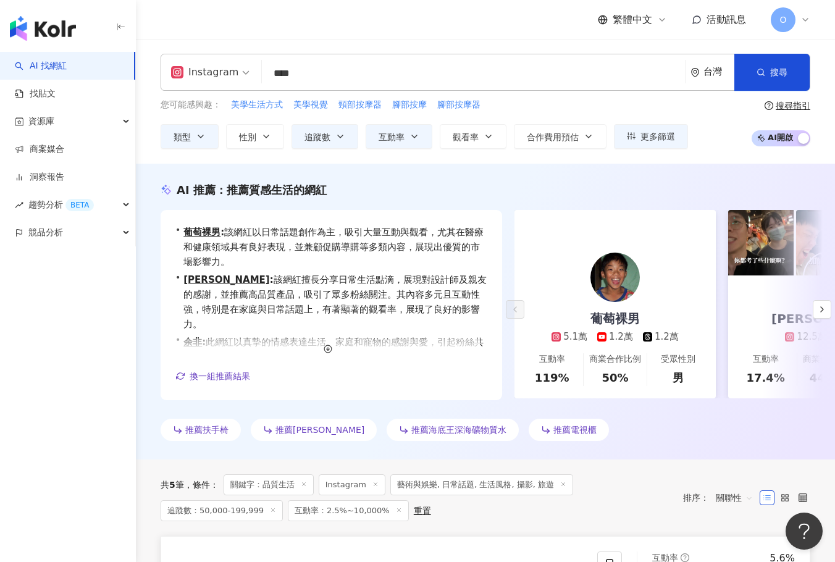
scroll to position [0, 0]
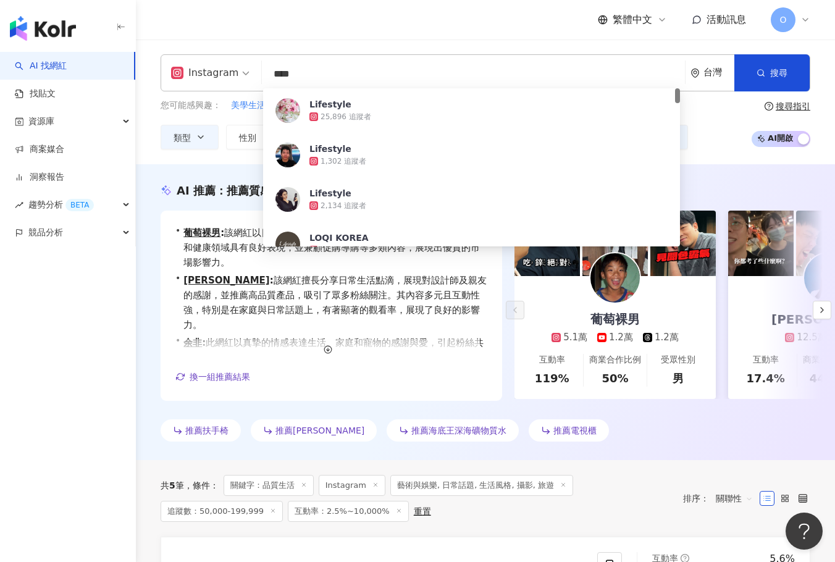
drag, startPoint x: 282, startPoint y: 75, endPoint x: 269, endPoint y: 73, distance: 13.2
click at [269, 73] on input "****" at bounding box center [473, 73] width 413 height 23
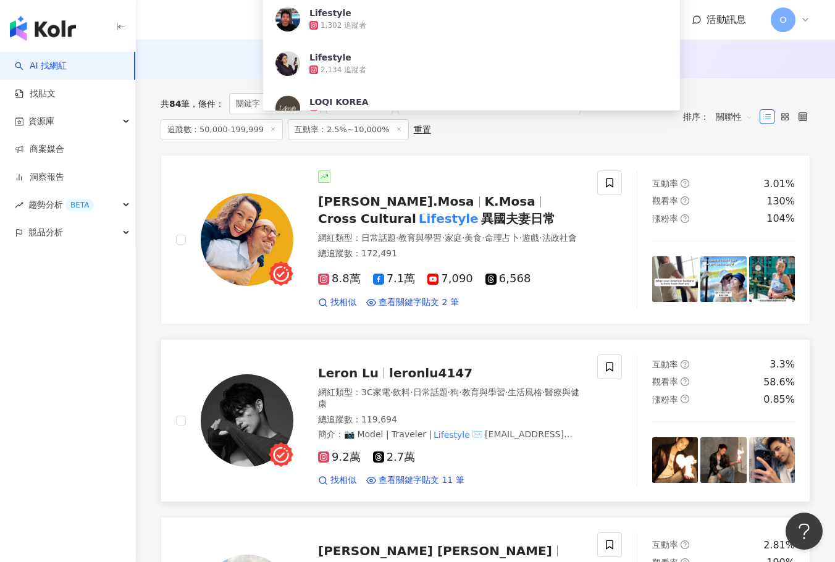
scroll to position [124, 0]
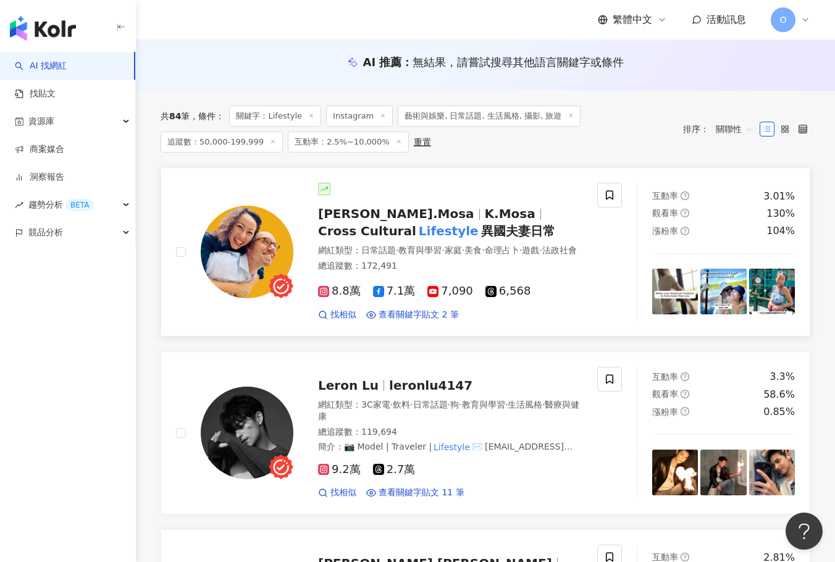
click at [481, 226] on span "異國夫妻日常" at bounding box center [518, 231] width 74 height 15
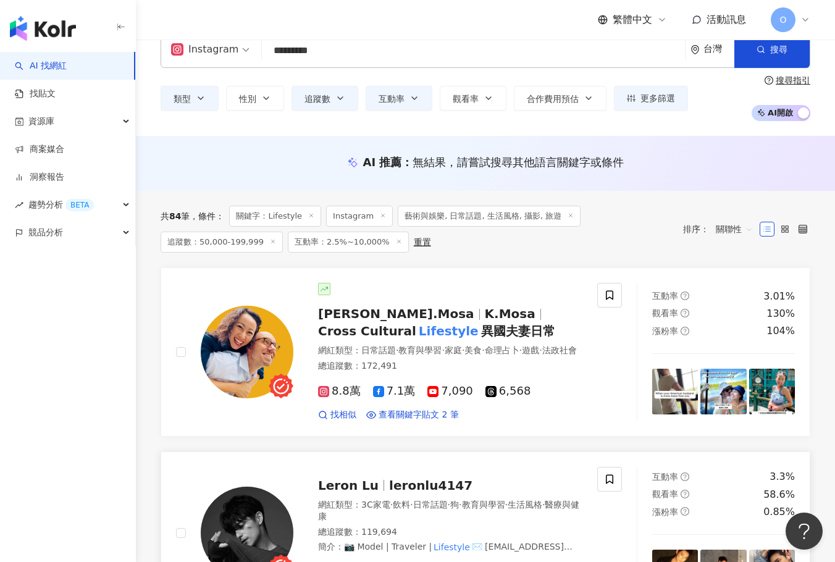
scroll to position [0, 0]
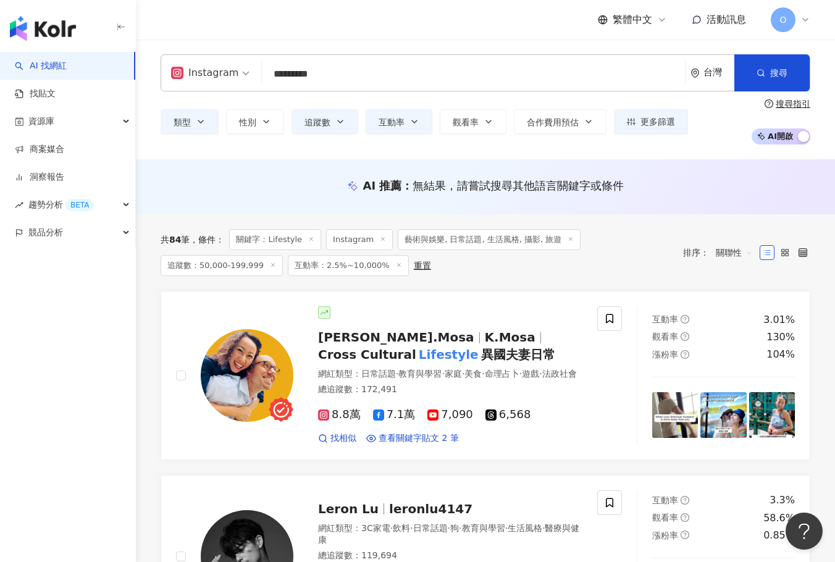
click at [743, 250] on span "關聯性" at bounding box center [734, 253] width 37 height 20
click at [748, 377] on div "關鍵字" at bounding box center [734, 383] width 31 height 14
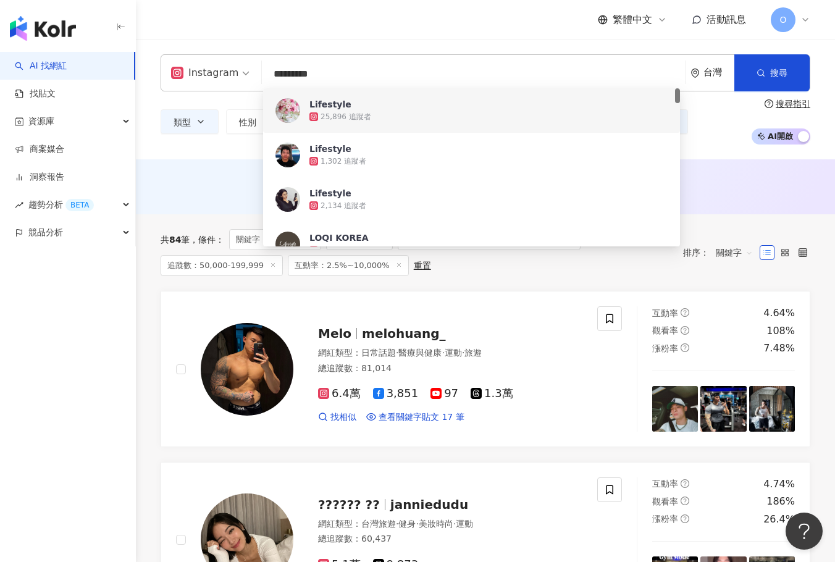
drag, startPoint x: 368, startPoint y: 75, endPoint x: 272, endPoint y: 63, distance: 96.6
click at [272, 63] on input "*********" at bounding box center [473, 73] width 413 height 23
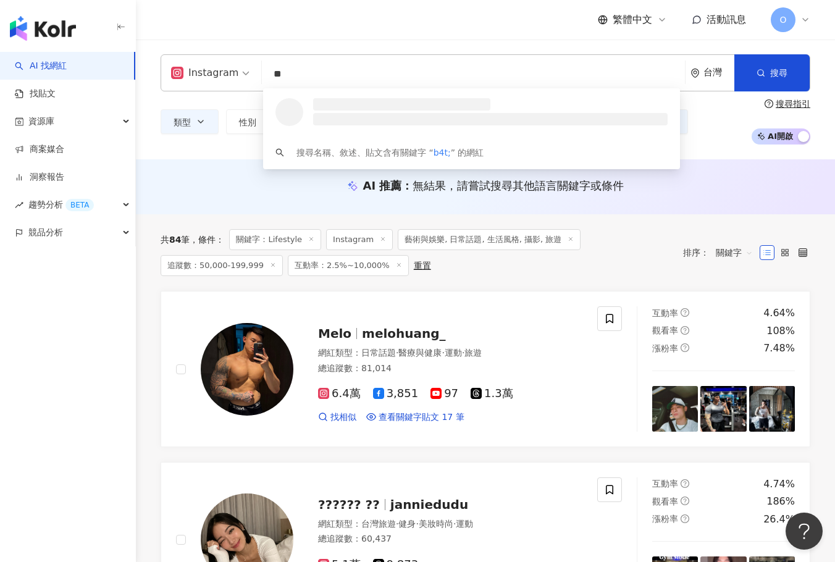
type input "*"
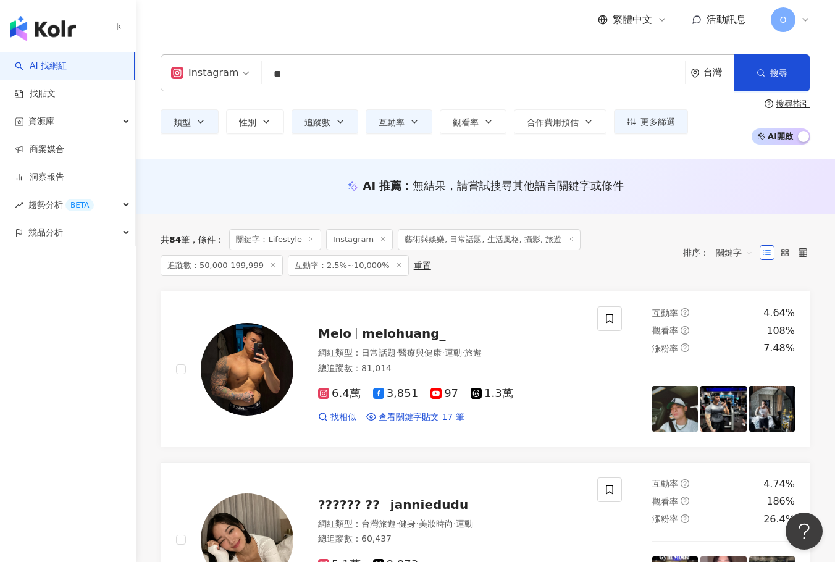
type input "**"
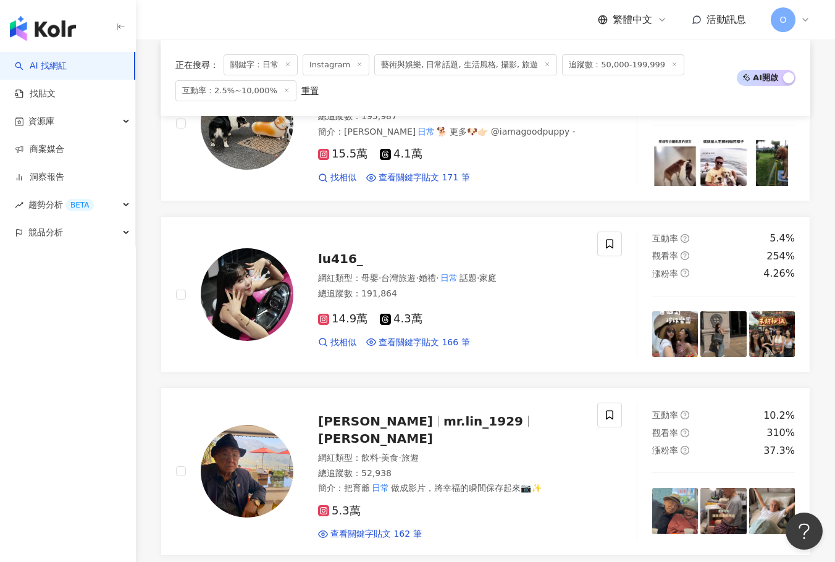
scroll to position [1915, 0]
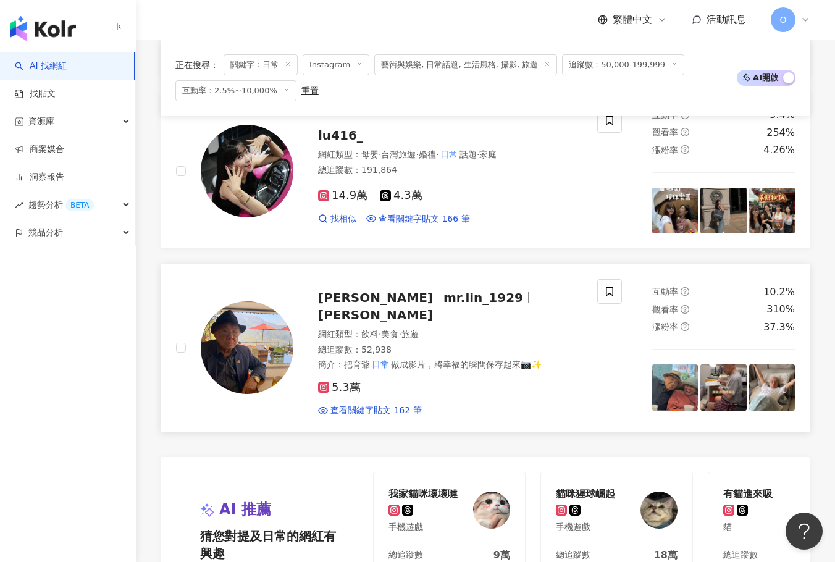
click at [444, 305] on span "mr.lin_1929" at bounding box center [484, 297] width 80 height 15
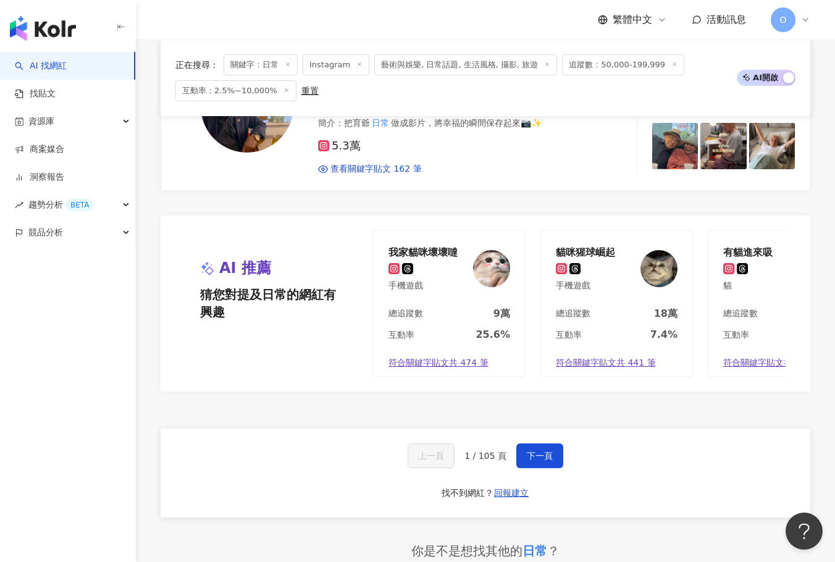
scroll to position [2162, 0]
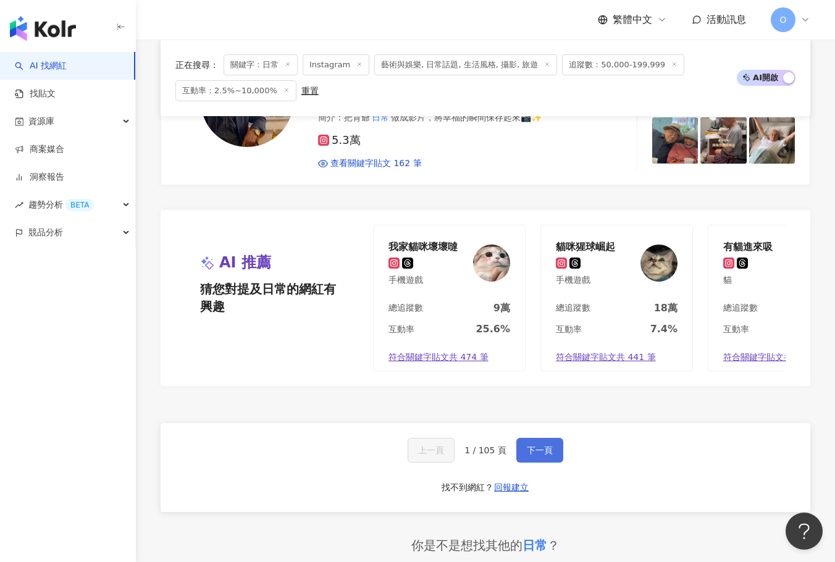
click at [557, 463] on button "下一頁" at bounding box center [539, 450] width 47 height 25
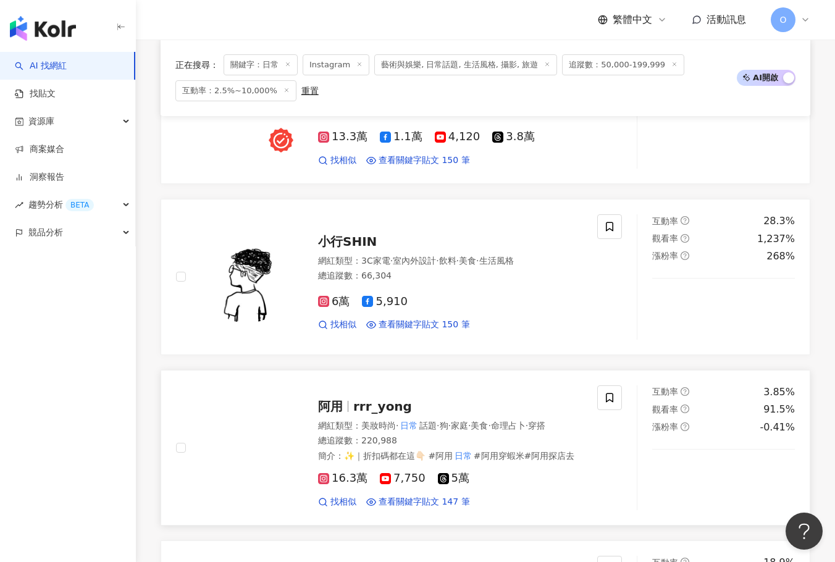
scroll to position [751, 0]
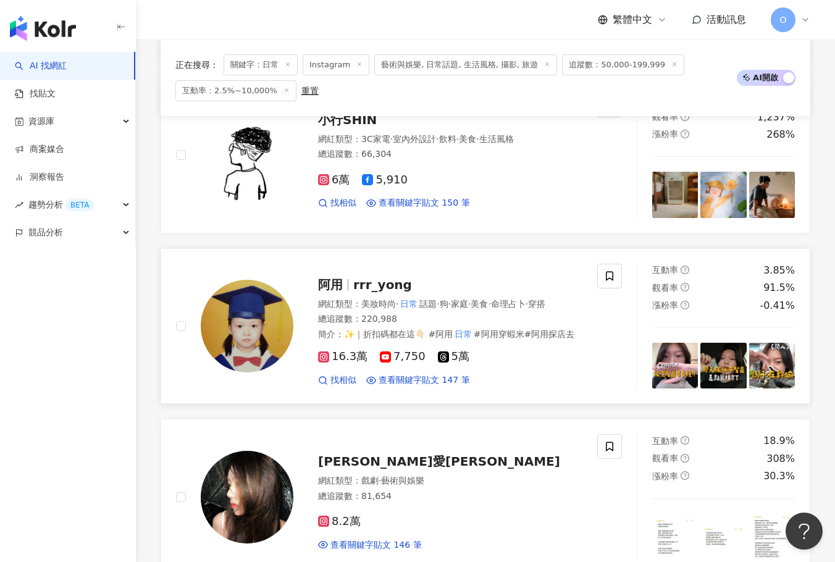
click at [393, 277] on span "rrr_yong" at bounding box center [382, 284] width 59 height 15
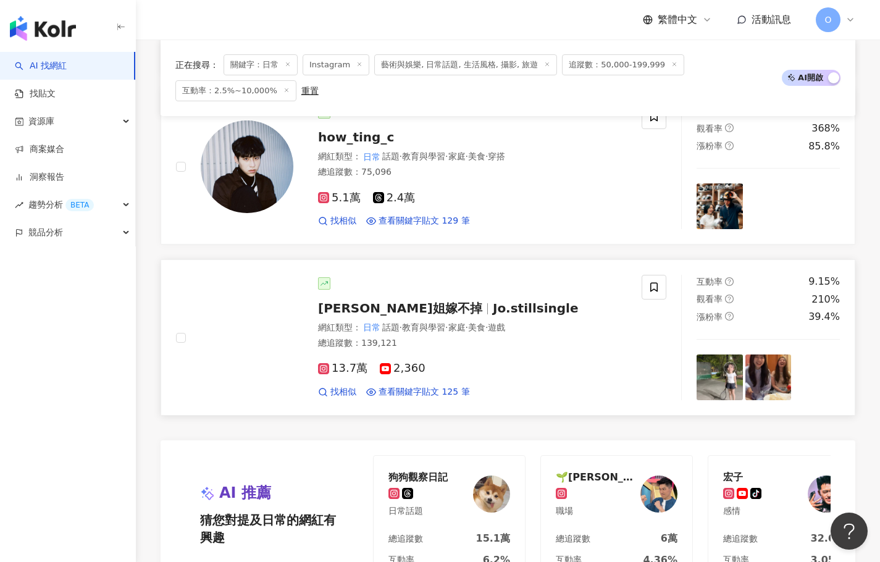
scroll to position [1987, 0]
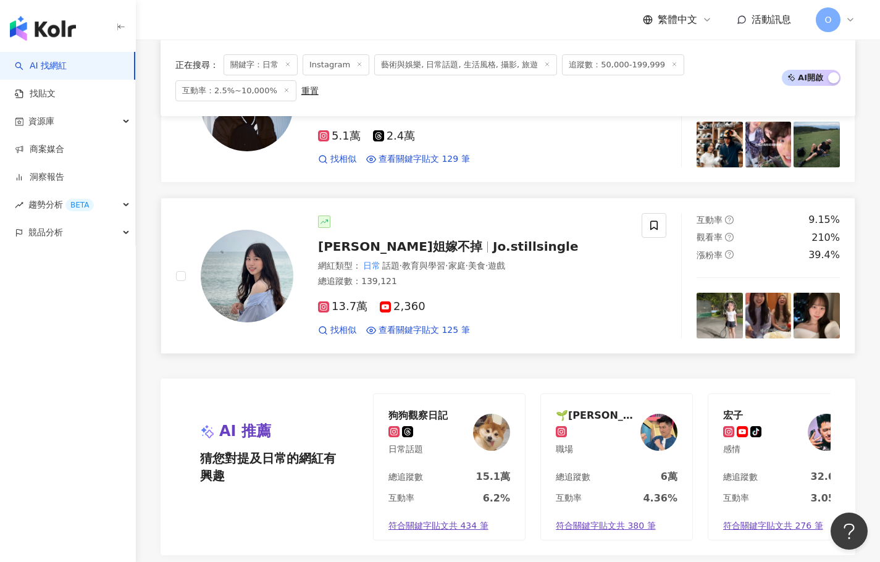
click at [493, 240] on span "Jo.stillsingle" at bounding box center [536, 246] width 86 height 15
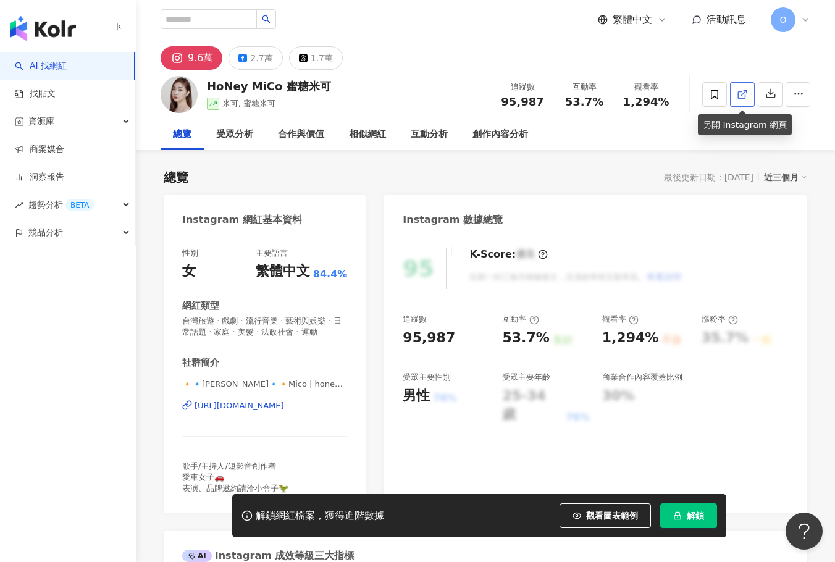
click at [744, 96] on icon at bounding box center [742, 94] width 11 height 11
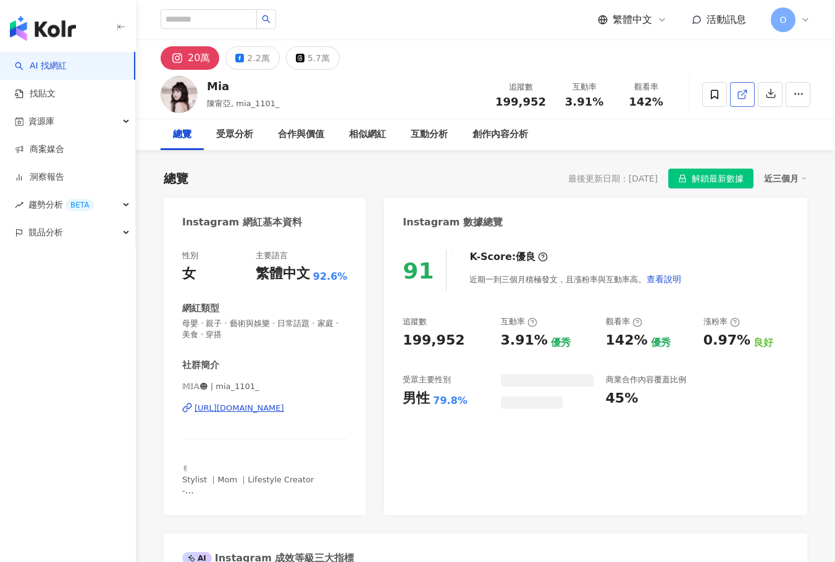
click at [744, 95] on icon at bounding box center [742, 94] width 11 height 11
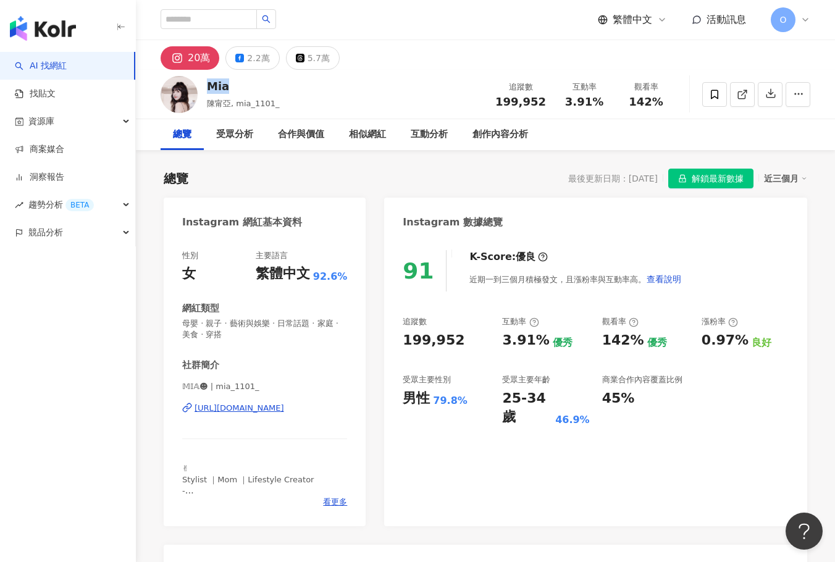
drag, startPoint x: 226, startPoint y: 85, endPoint x: 203, endPoint y: 87, distance: 22.3
click at [203, 87] on div "Mia 陳甯亞, mia_1101_ 追蹤數 199,952 互動率 3.91% 觀看率 142%" at bounding box center [485, 94] width 699 height 49
copy div "Mia"
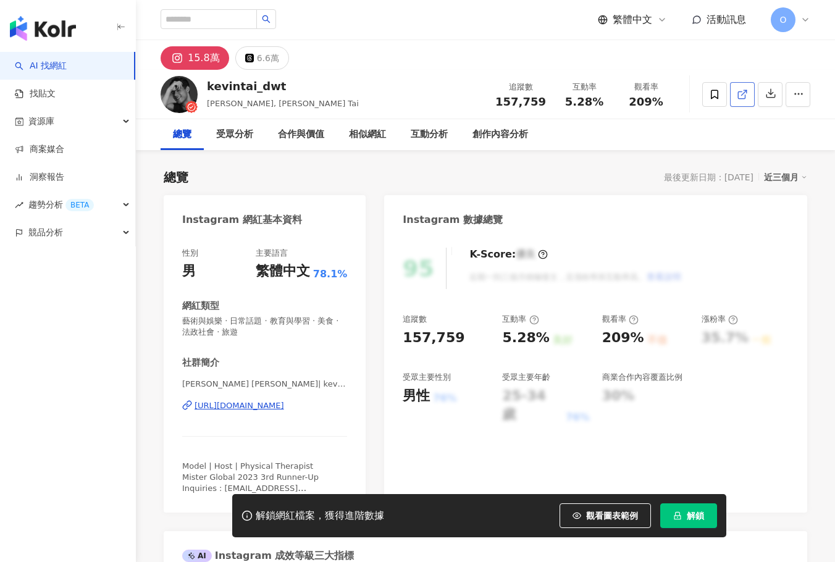
click at [744, 95] on icon at bounding box center [742, 94] width 11 height 11
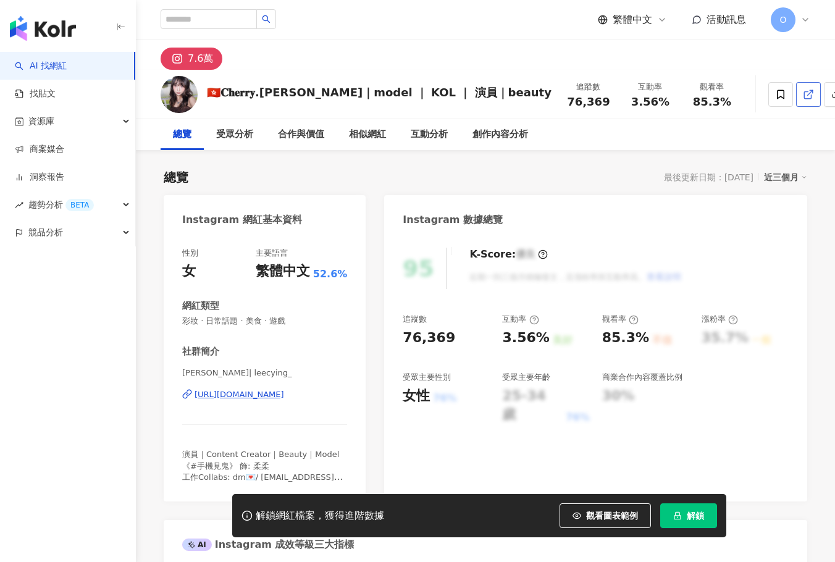
click at [804, 98] on icon at bounding box center [807, 94] width 7 height 7
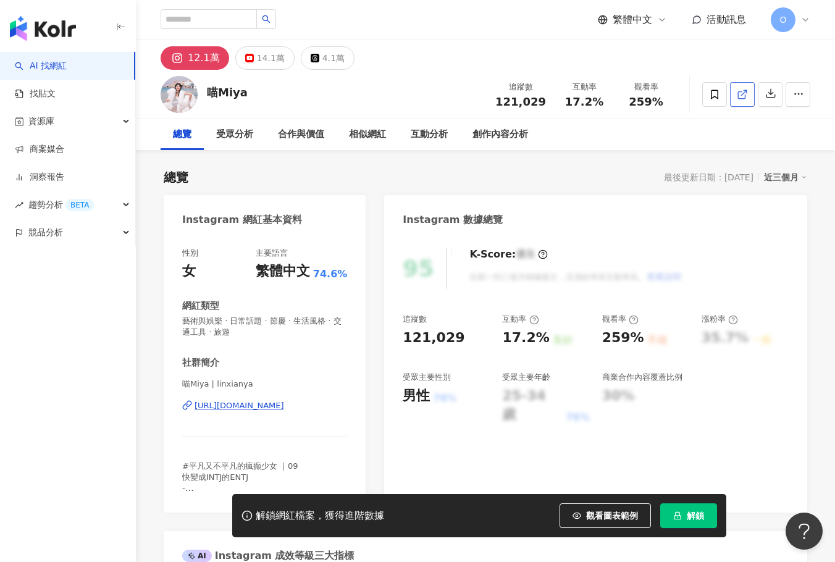
click at [745, 96] on icon at bounding box center [741, 94] width 7 height 7
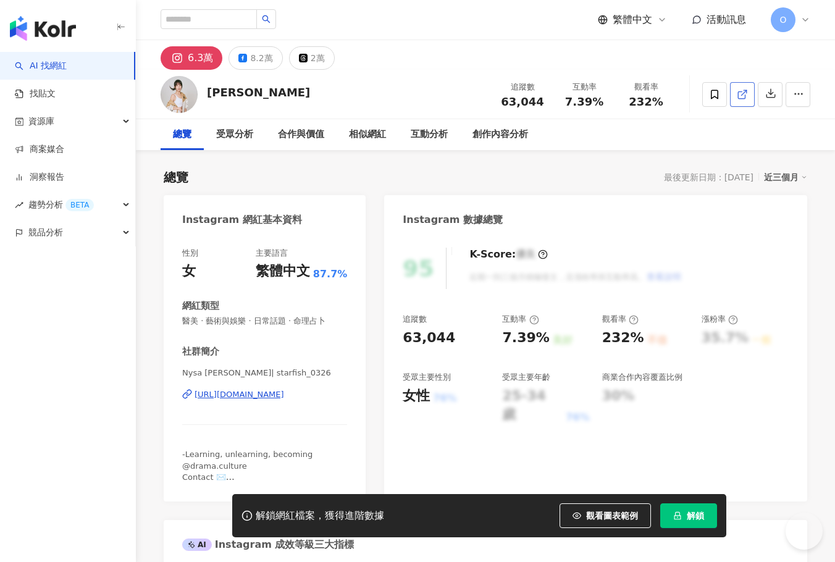
click at [745, 98] on icon at bounding box center [741, 94] width 7 height 7
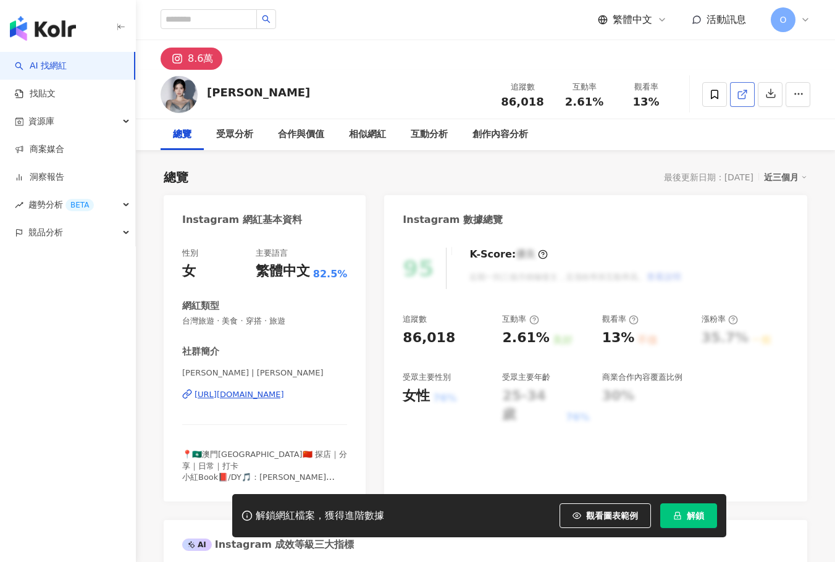
click at [742, 96] on icon at bounding box center [742, 94] width 11 height 11
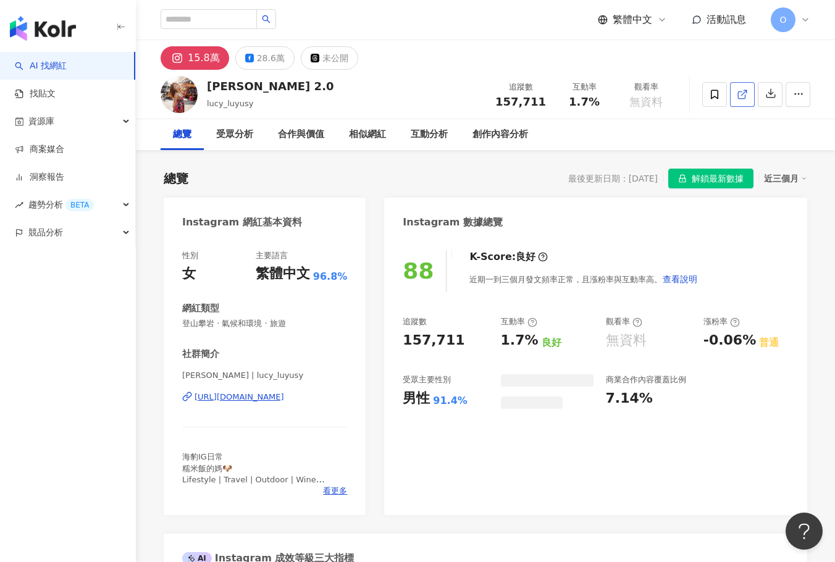
click at [749, 101] on link at bounding box center [742, 94] width 25 height 25
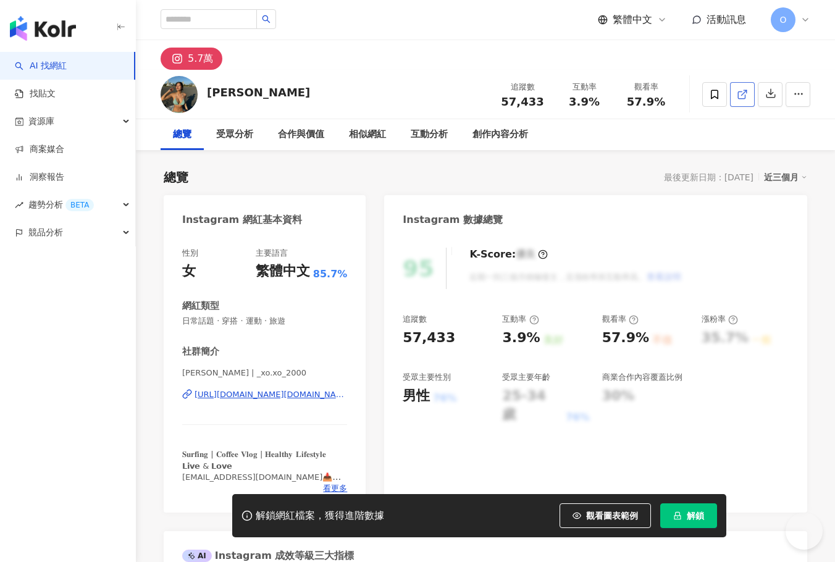
drag, startPoint x: 744, startPoint y: 88, endPoint x: 744, endPoint y: 96, distance: 8.7
click at [744, 96] on icon at bounding box center [742, 94] width 11 height 11
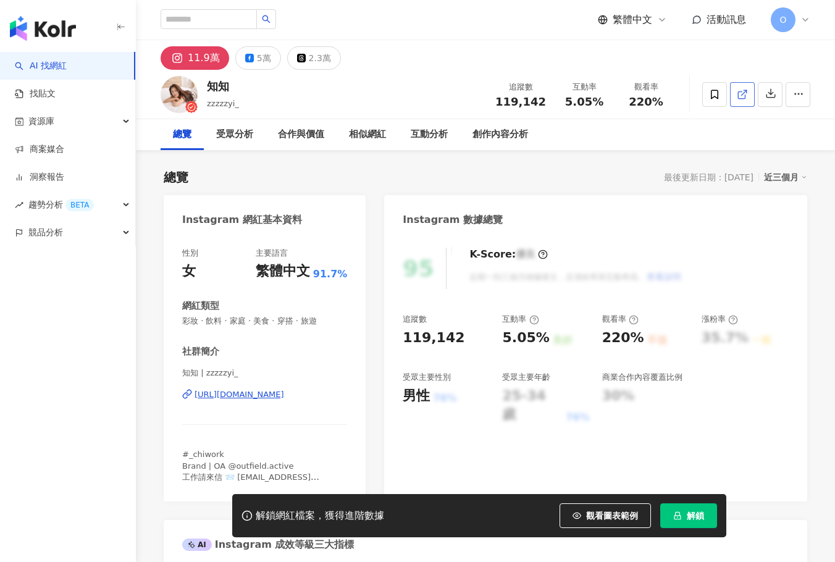
drag, startPoint x: 772, startPoint y: 176, endPoint x: 744, endPoint y: 95, distance: 86.4
click at [744, 95] on icon at bounding box center [742, 94] width 11 height 11
drag, startPoint x: 507, startPoint y: 82, endPoint x: 520, endPoint y: 90, distance: 15.3
click at [622, 87] on div "追蹤數 119,142 互動率 5.05% 觀看率 220%" at bounding box center [582, 94] width 189 height 36
click at [509, 87] on div "追蹤數" at bounding box center [520, 87] width 51 height 12
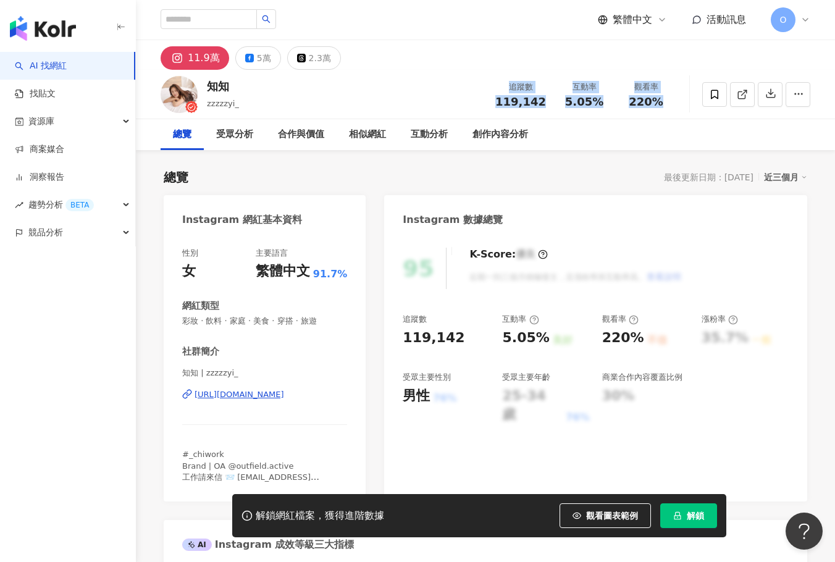
drag, startPoint x: 511, startPoint y: 87, endPoint x: 665, endPoint y: 96, distance: 154.1
click at [665, 96] on div "追蹤數 119,142 互動率 5.05% 觀看率 220%" at bounding box center [582, 94] width 189 height 36
copy div "追蹤數 119,142 互動率 5.05% 觀看率 220%"
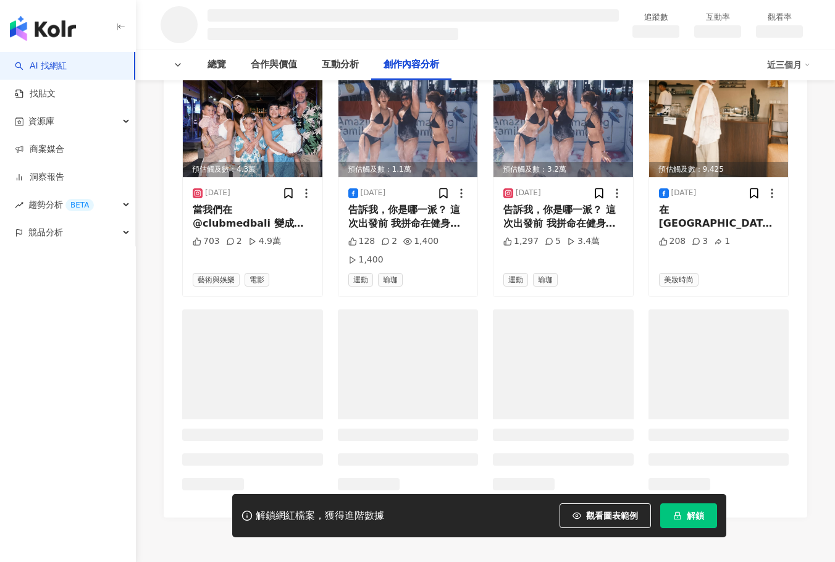
scroll to position [1570, 0]
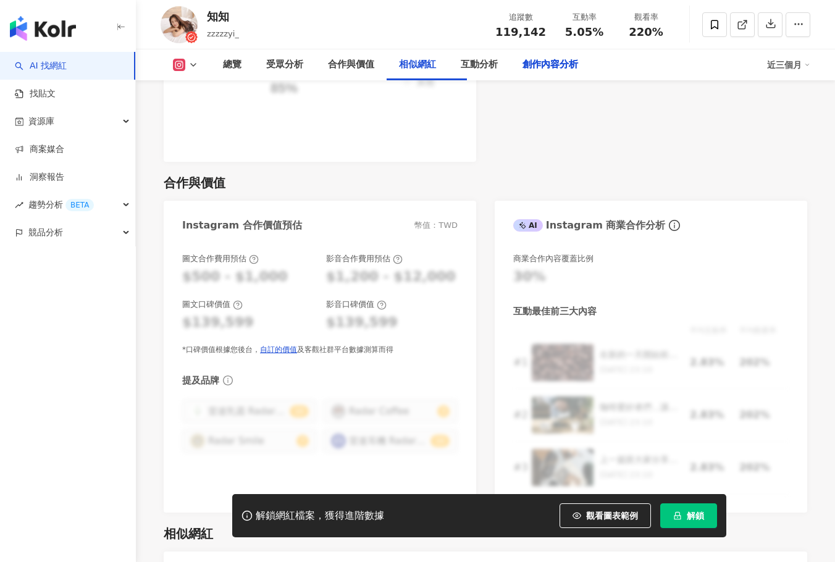
click at [412, 66] on div "相似網紅" at bounding box center [417, 64] width 37 height 15
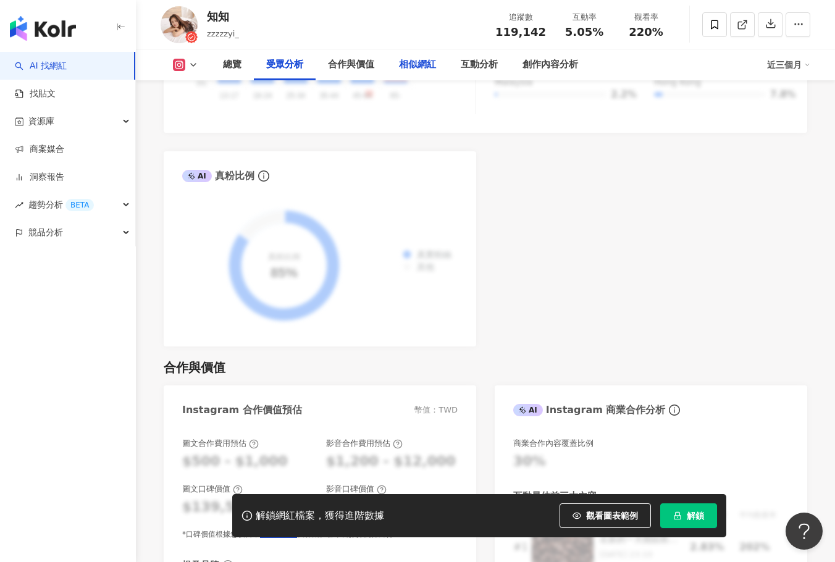
click at [412, 72] on div "相似網紅" at bounding box center [417, 64] width 37 height 15
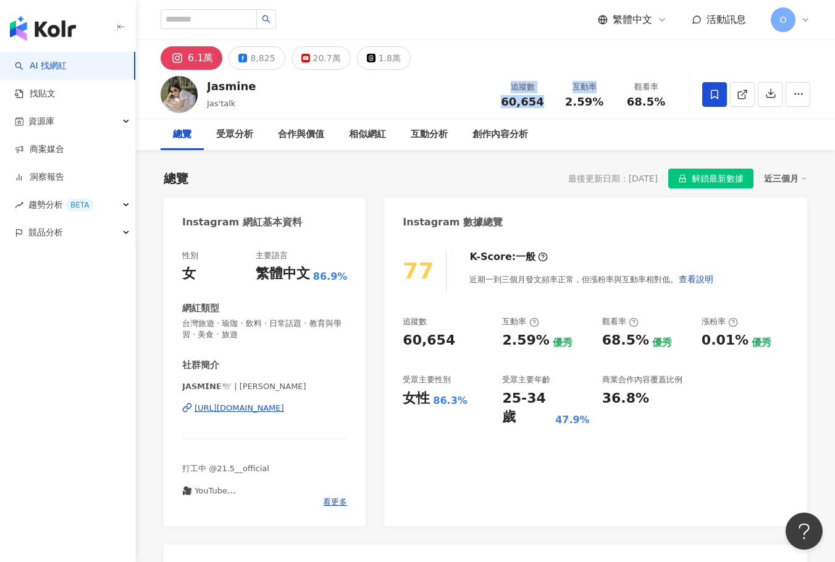
drag, startPoint x: 499, startPoint y: 82, endPoint x: 630, endPoint y: 92, distance: 130.7
click at [626, 92] on div "追蹤數 60,654 互動率 2.59% 觀看率 68.5%" at bounding box center [584, 94] width 185 height 36
click at [661, 96] on span "68.5%" at bounding box center [646, 102] width 38 height 12
drag, startPoint x: 511, startPoint y: 85, endPoint x: 672, endPoint y: 101, distance: 161.4
click at [672, 101] on div "追蹤數 60,654 互動率 2.59% 觀看率 68.5%" at bounding box center [584, 94] width 185 height 36
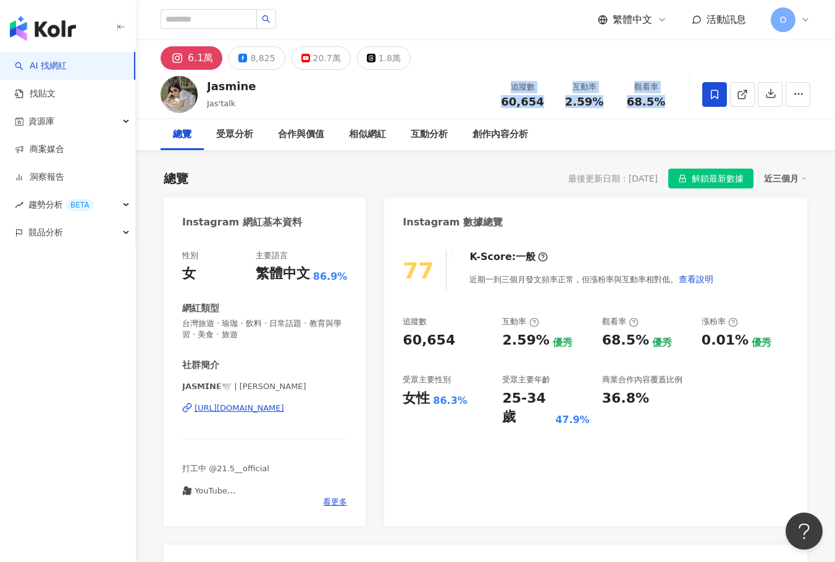
click at [660, 99] on span "68.5%" at bounding box center [646, 102] width 38 height 12
drag, startPoint x: 505, startPoint y: 86, endPoint x: 664, endPoint y: 106, distance: 159.4
click at [664, 106] on div "追蹤數 60,654 互動率 2.59% 觀看率 68.5%" at bounding box center [584, 94] width 185 height 36
copy div "追蹤數 60,654 互動率 2.59% 觀看率 68.5%"
click at [569, 208] on div "Instagram 數據總覽" at bounding box center [595, 218] width 423 height 40
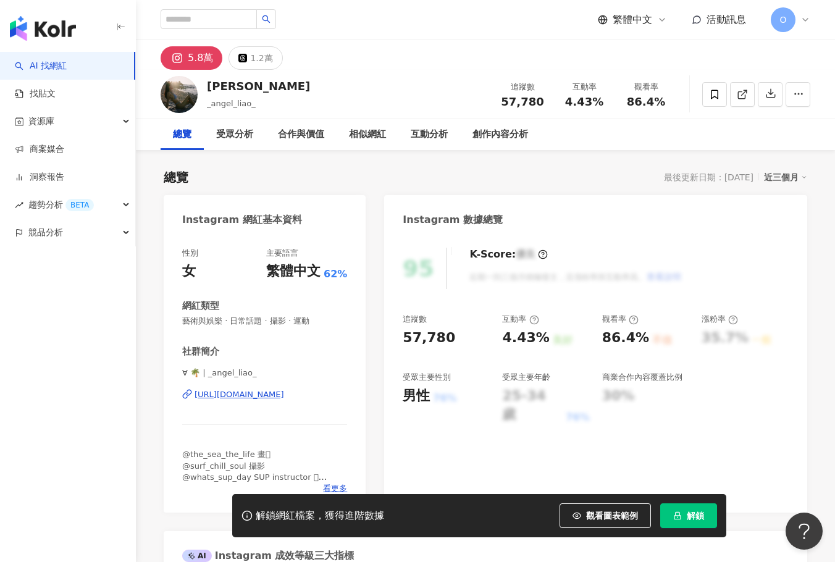
click at [518, 81] on div "追蹤數" at bounding box center [522, 87] width 47 height 12
drag, startPoint x: 510, startPoint y: 85, endPoint x: 678, endPoint y: 97, distance: 168.5
click at [678, 97] on div "Angel Liao _angel_liao_ 追蹤數 57,780 互動率 4.43% 觀看率 86.4%" at bounding box center [485, 94] width 699 height 49
copy div "追蹤數 57,780 互動率 4.43% 觀看率 86.4%"
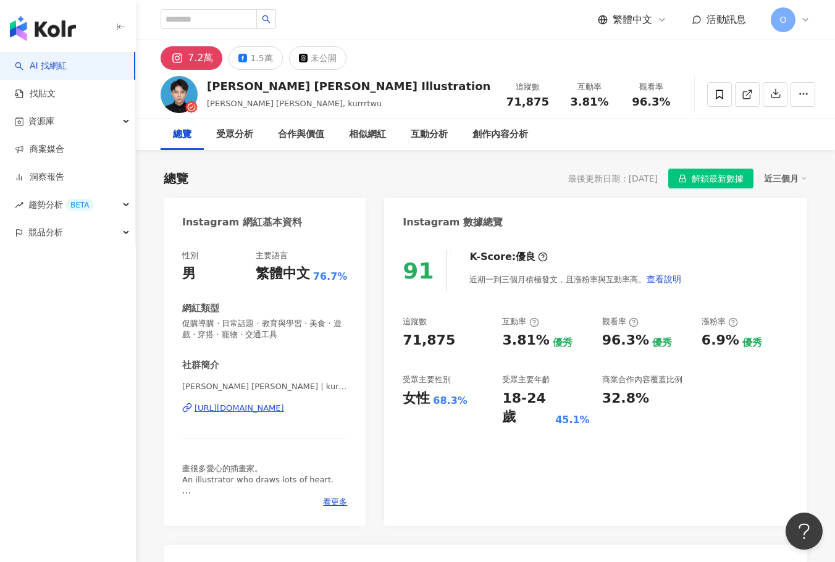
click at [420, 102] on div "[PERSON_NAME] [PERSON_NAME] Illustration [PERSON_NAME] [PERSON_NAME], kurrrtwu …" at bounding box center [485, 94] width 699 height 49
drag, startPoint x: 512, startPoint y: 86, endPoint x: 670, endPoint y: 99, distance: 159.3
click at [670, 99] on div "追蹤數 71,875 互動率 3.81% 觀看率 96.3%" at bounding box center [589, 94] width 185 height 36
copy div "追蹤數 71,875 互動率 3.81% 觀看率 96.3%"
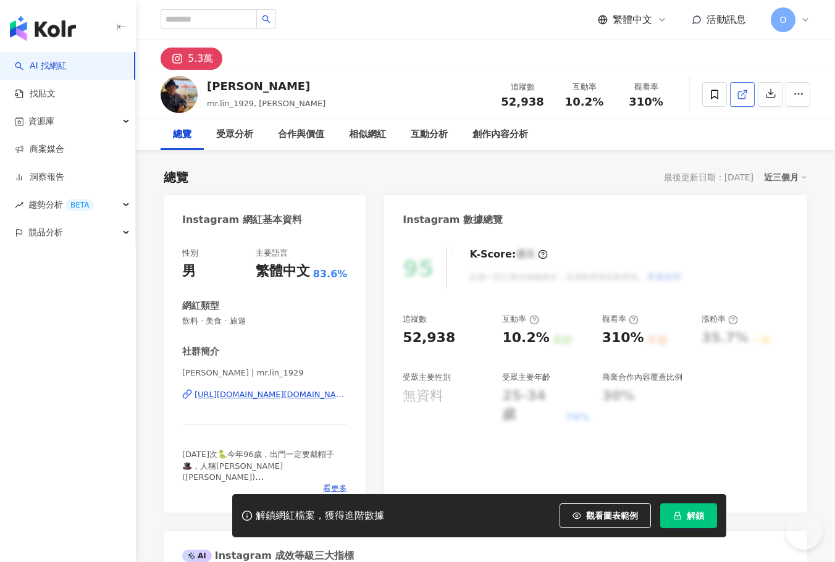
click at [742, 93] on icon at bounding box center [742, 94] width 11 height 11
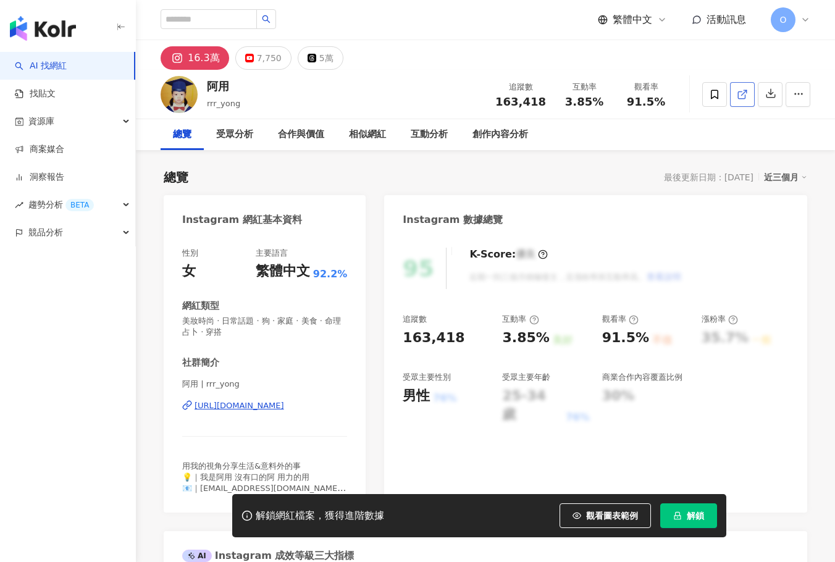
click at [748, 99] on icon at bounding box center [742, 94] width 11 height 11
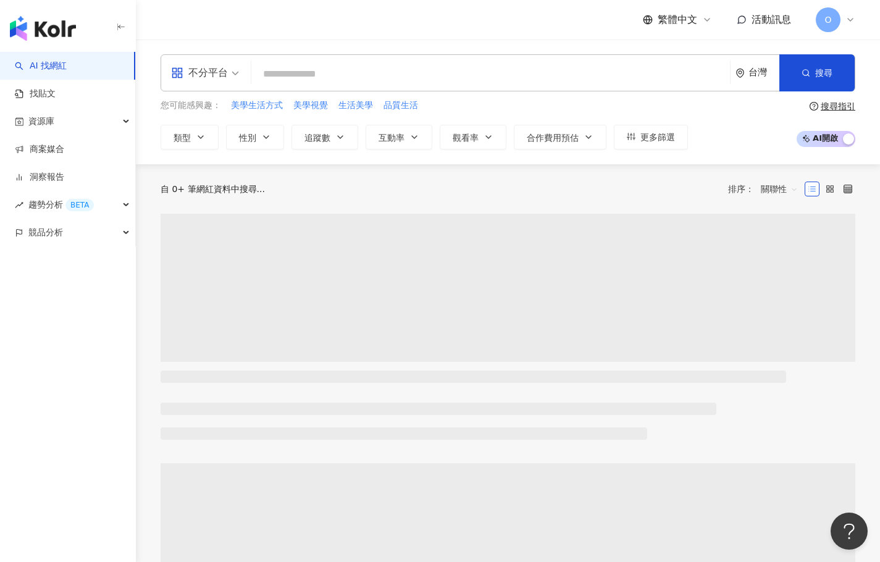
click at [294, 72] on input "search" at bounding box center [490, 73] width 469 height 23
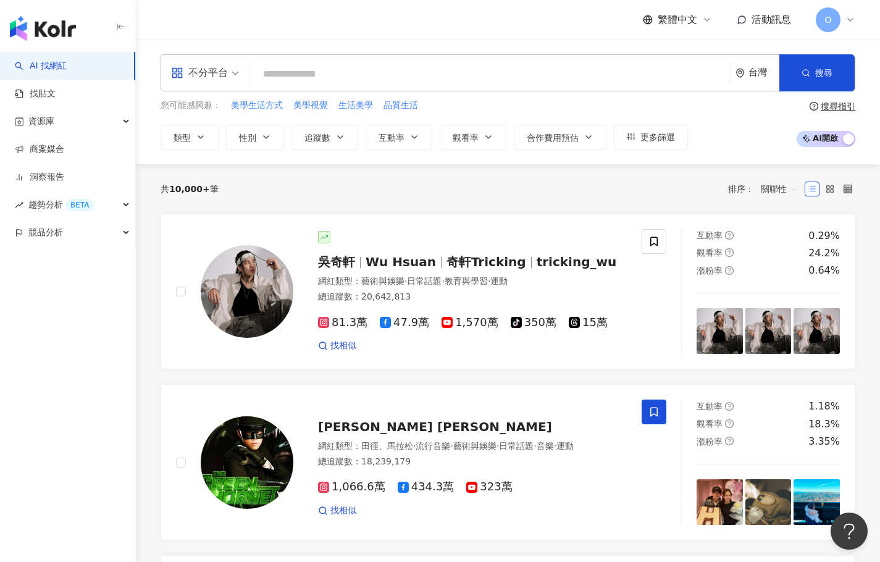
click at [311, 77] on input "search" at bounding box center [490, 73] width 469 height 23
paste input "***"
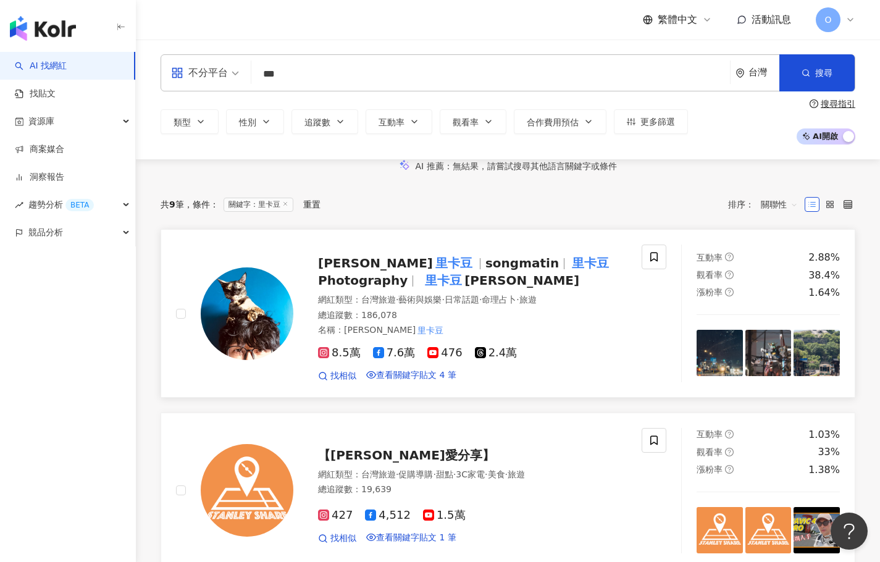
type input "***"
click at [491, 271] on span "songmatin" at bounding box center [528, 263] width 84 height 15
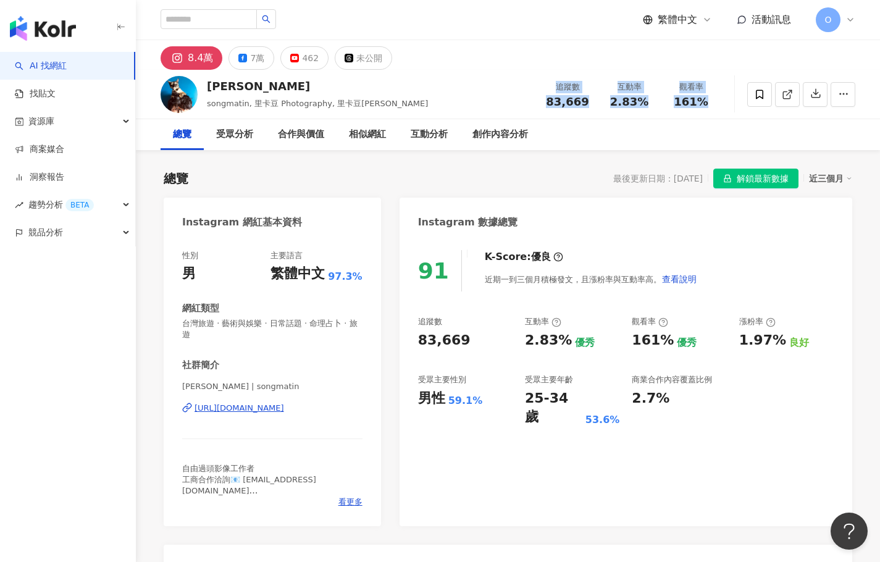
drag, startPoint x: 575, startPoint y: 88, endPoint x: 719, endPoint y: 96, distance: 144.2
click at [719, 96] on div "追蹤數 83,669 互動率 2.83% 觀看率 161%" at bounding box center [629, 94] width 185 height 36
click at [208, 22] on input "search" at bounding box center [209, 19] width 96 height 20
paste input "**********"
type input "**********"
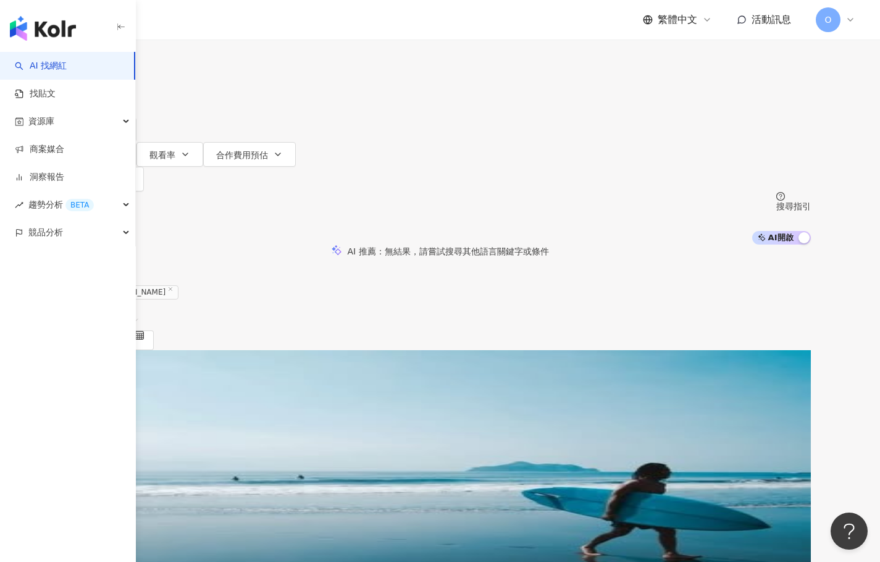
click at [174, 441] on mark "Birdy" at bounding box center [161, 448] width 26 height 14
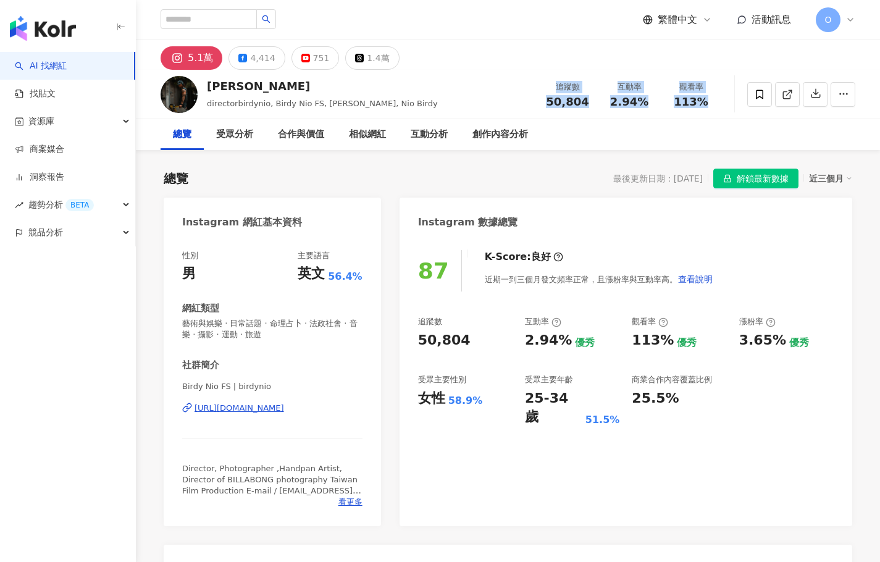
drag, startPoint x: 561, startPoint y: 86, endPoint x: 704, endPoint y: 97, distance: 143.8
click at [704, 97] on div "追蹤數 50,804 互動率 2.94% 觀看率 113%" at bounding box center [629, 94] width 185 height 36
click at [237, 16] on input "search" at bounding box center [209, 19] width 96 height 20
paste input "*********"
type input "*********"
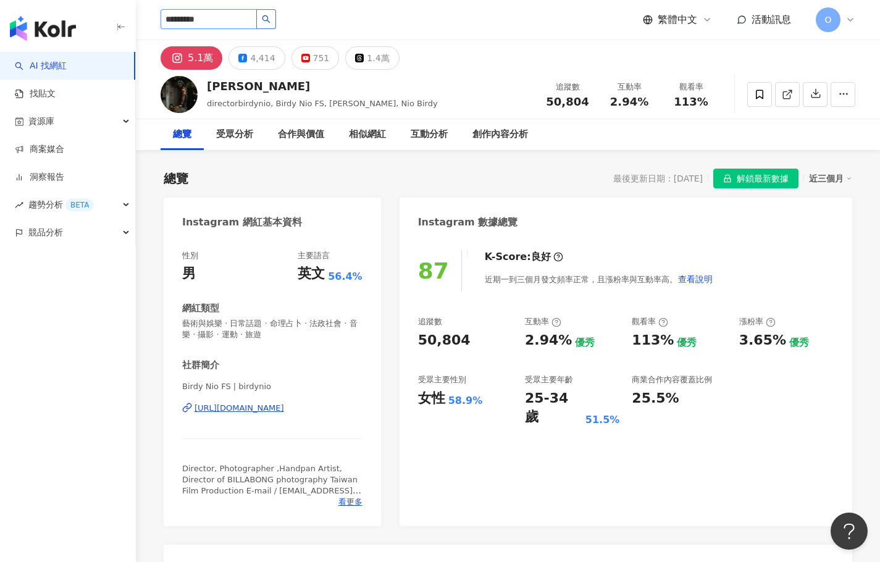
click at [276, 20] on button "button" at bounding box center [266, 19] width 20 height 20
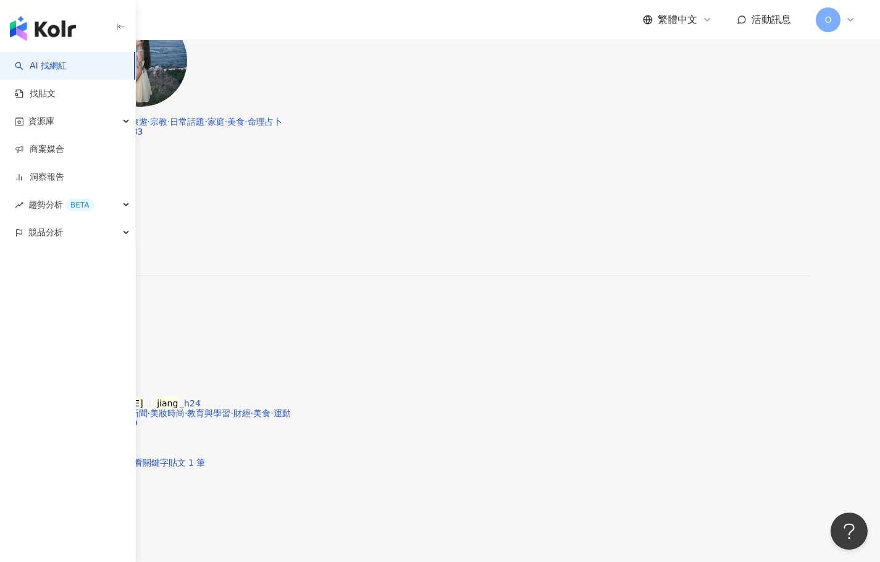
scroll to position [309, 0]
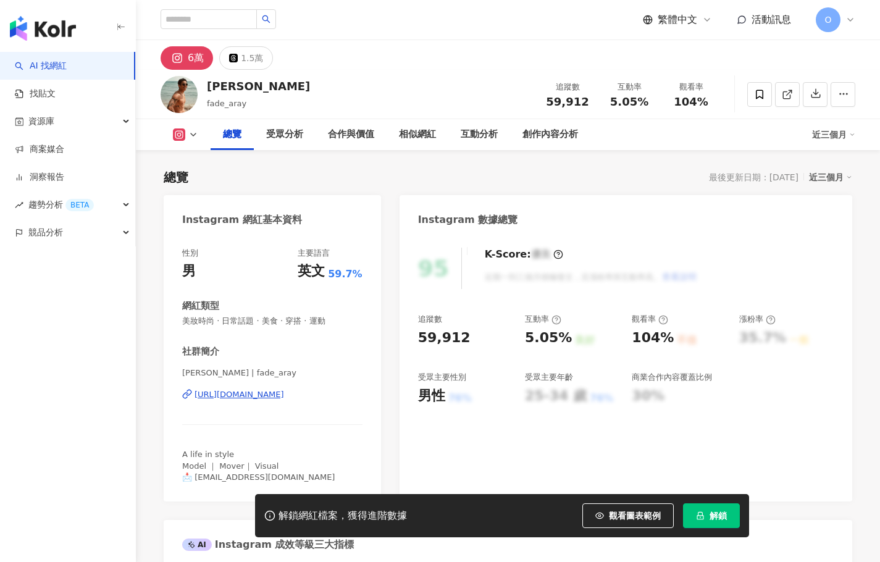
click at [553, 85] on div "追蹤數" at bounding box center [567, 87] width 47 height 12
click at [649, 85] on div "追蹤數 59,912 互動率 5.05% 觀看率 104%" at bounding box center [629, 94] width 185 height 36
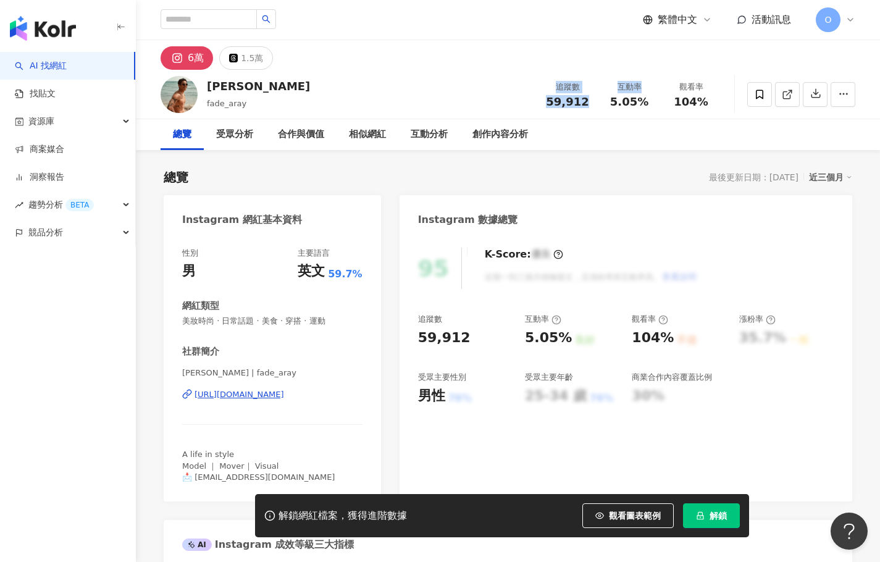
click at [569, 81] on div "追蹤數" at bounding box center [567, 87] width 47 height 12
drag, startPoint x: 557, startPoint y: 84, endPoint x: 709, endPoint y: 99, distance: 152.7
click at [709, 99] on div "追蹤數 59,912 互動率 5.05% 觀看率 104%" at bounding box center [629, 94] width 185 height 36
copy div "追蹤數 59,912 互動率 5.05% 觀看率 104%"
click at [203, 23] on input "search" at bounding box center [209, 19] width 96 height 20
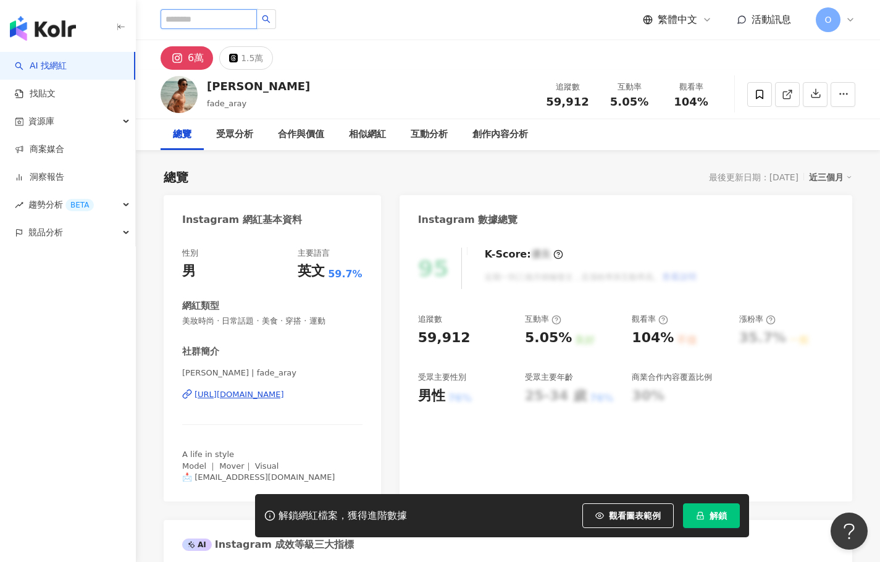
click at [203, 22] on input "search" at bounding box center [209, 19] width 96 height 20
paste input "***"
type input "***"
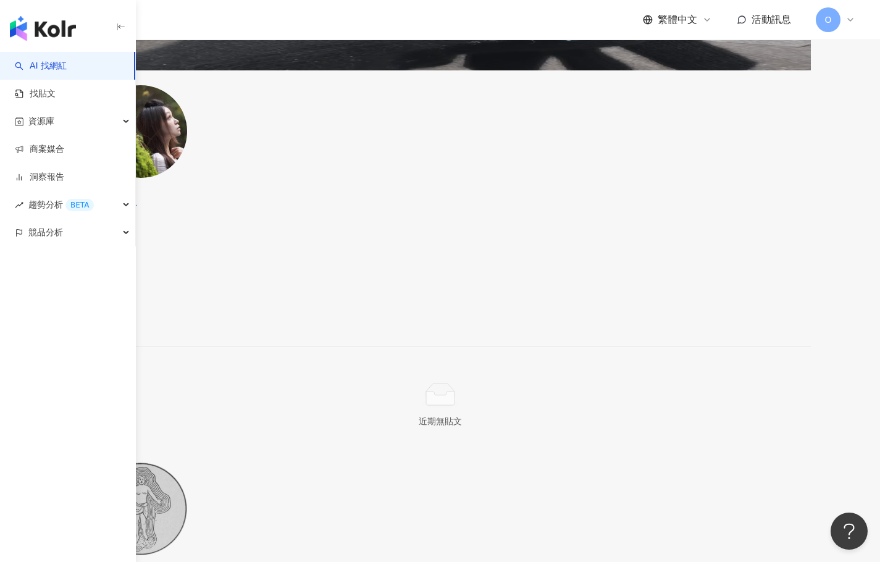
scroll to position [1236, 0]
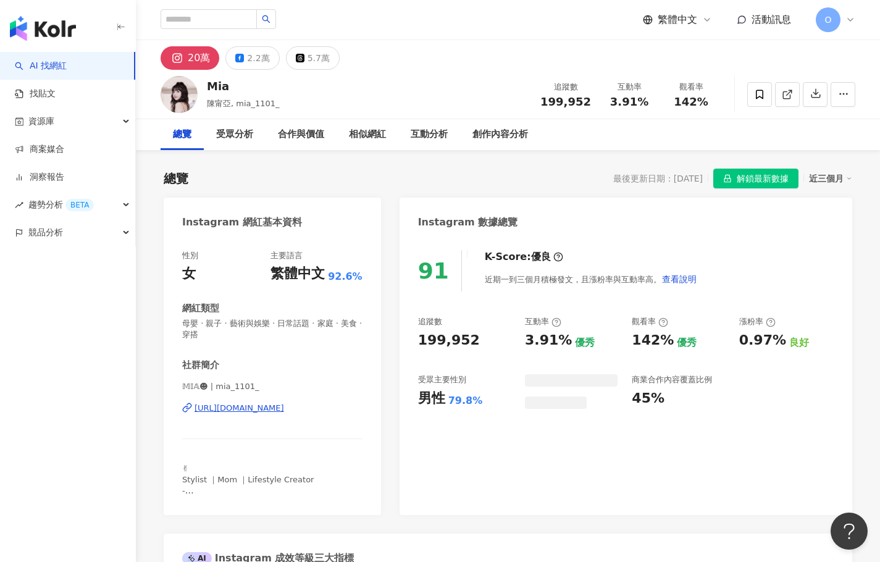
click at [557, 88] on div "追蹤數" at bounding box center [566, 87] width 51 height 12
drag, startPoint x: 552, startPoint y: 86, endPoint x: 624, endPoint y: 91, distance: 71.8
click at [624, 91] on div "追蹤數 199,952 互動率 3.91% 觀看率 142%" at bounding box center [627, 94] width 189 height 36
click at [562, 89] on div "追蹤數" at bounding box center [566, 87] width 51 height 12
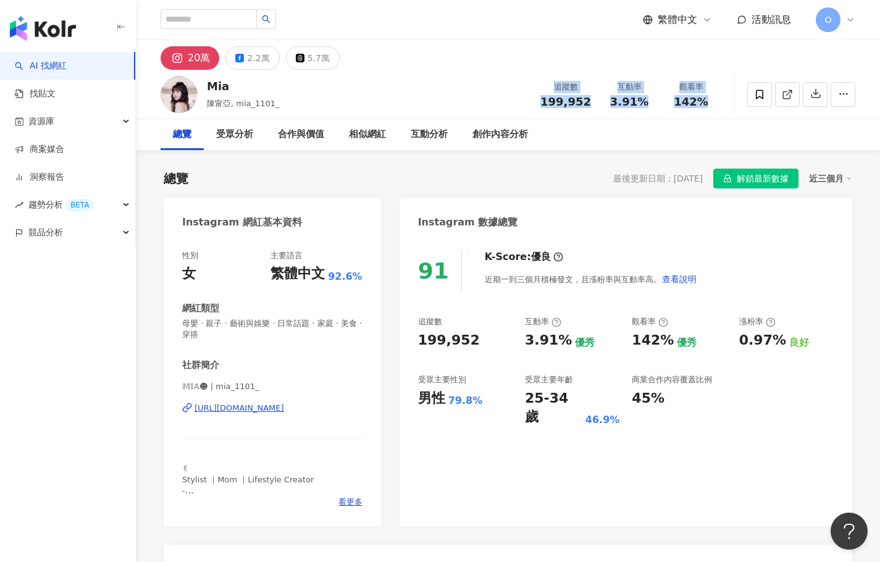
drag, startPoint x: 555, startPoint y: 86, endPoint x: 693, endPoint y: 445, distance: 384.8
click at [709, 95] on div "追蹤數 199,952 互動率 3.91% 觀看率 142%" at bounding box center [627, 94] width 189 height 36
copy div "追蹤數 199,952 互動率 3.91% 觀看率 142%"
click at [554, 199] on div "Instagram 數據總覽" at bounding box center [626, 218] width 453 height 40
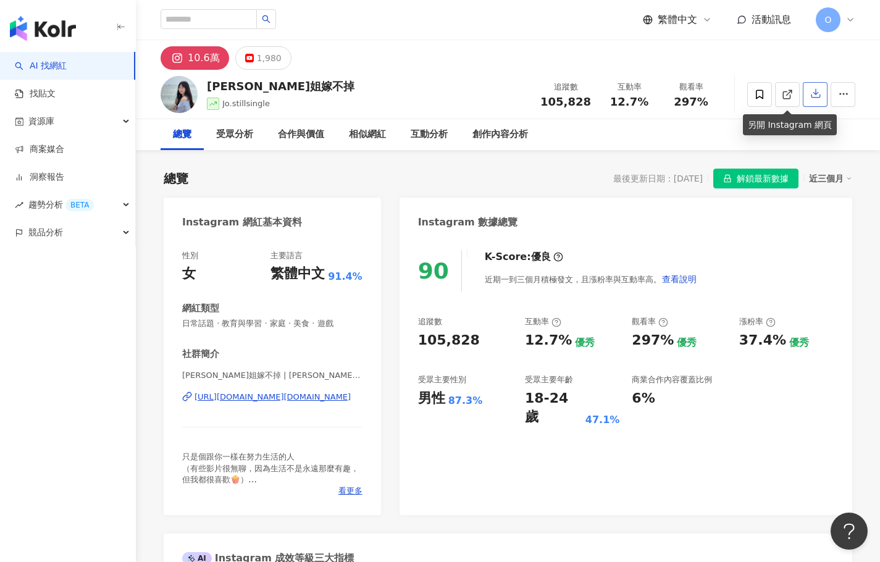
click at [812, 93] on icon "button" at bounding box center [816, 93] width 11 height 11
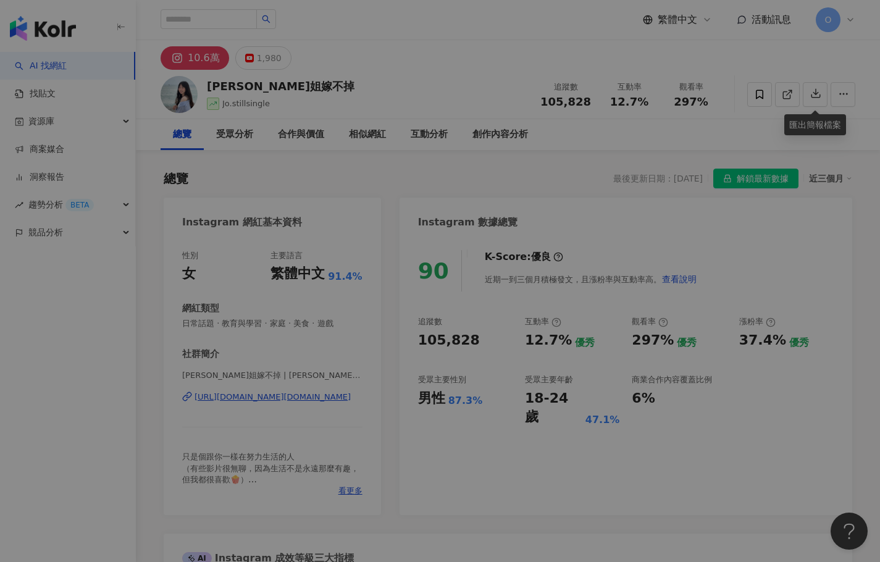
click at [718, 59] on div "匯出簡報檔案 請選擇你欲匯出的類別，匯出後的檔案為 .ppt 格式，方便您任意修改。 社群平台 Instagram YouTube 數據時間 近三個月 近六個…" at bounding box center [440, 281] width 880 height 562
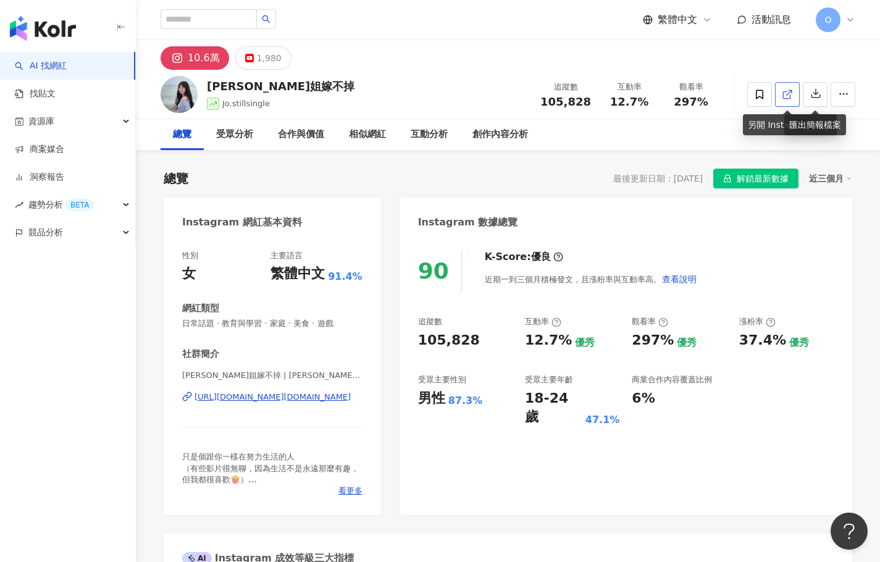
click at [789, 92] on icon at bounding box center [787, 94] width 11 height 11
